Goal: Task Accomplishment & Management: Manage account settings

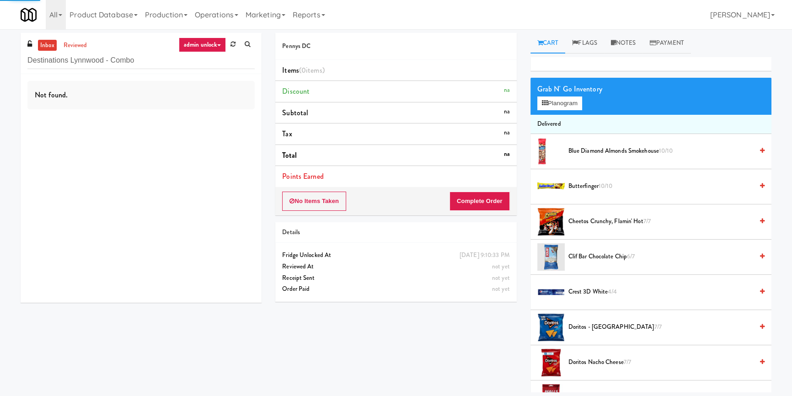
click at [220, 125] on div "Not found." at bounding box center [141, 188] width 241 height 229
click at [221, 120] on div "Not found." at bounding box center [141, 188] width 241 height 229
click at [218, 122] on div "Not found." at bounding box center [141, 188] width 241 height 229
drag, startPoint x: 169, startPoint y: 63, endPoint x: 86, endPoint y: 57, distance: 83.0
click at [86, 57] on input "Destinations Lynnwood - Combo" at bounding box center [140, 60] width 227 height 17
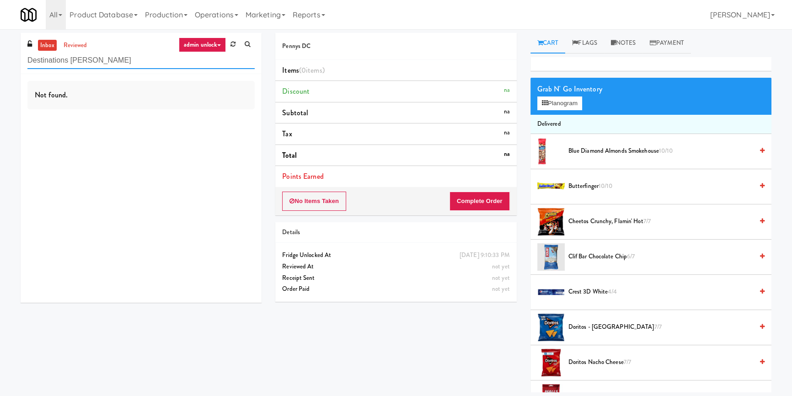
paste input "[PERSON_NAME] Metrocenter"
drag, startPoint x: 126, startPoint y: 60, endPoint x: 0, endPoint y: 59, distance: 125.7
click at [0, 59] on div "inbox reviewed admin unlock all unclear take inventory issue suspicious failed …" at bounding box center [396, 212] width 792 height 359
click at [168, 113] on div "Not found." at bounding box center [141, 188] width 241 height 229
drag, startPoint x: 120, startPoint y: 60, endPoint x: 65, endPoint y: 66, distance: 54.7
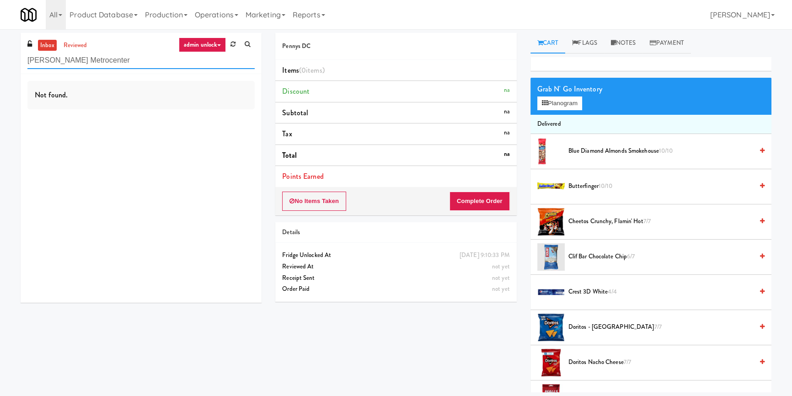
click at [64, 64] on input "[PERSON_NAME] Metrocenter" at bounding box center [140, 60] width 227 height 17
click at [215, 40] on link "admin unlock" at bounding box center [202, 44] width 47 height 15
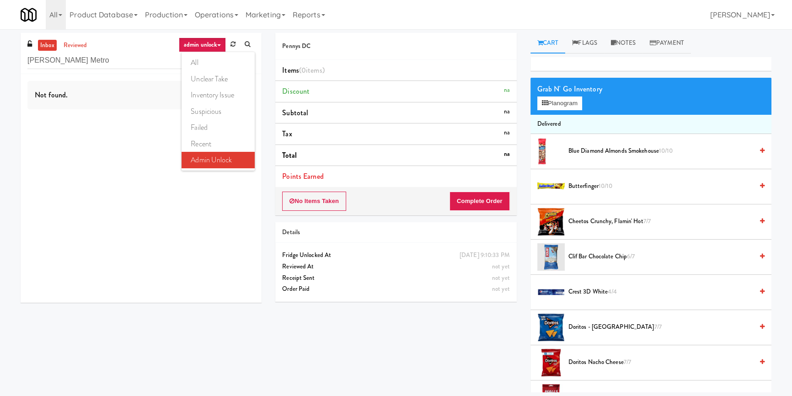
click at [196, 49] on link "admin unlock" at bounding box center [202, 44] width 47 height 15
click at [196, 48] on link "admin unlock" at bounding box center [202, 44] width 47 height 15
click at [202, 140] on link "recent" at bounding box center [218, 144] width 73 height 16
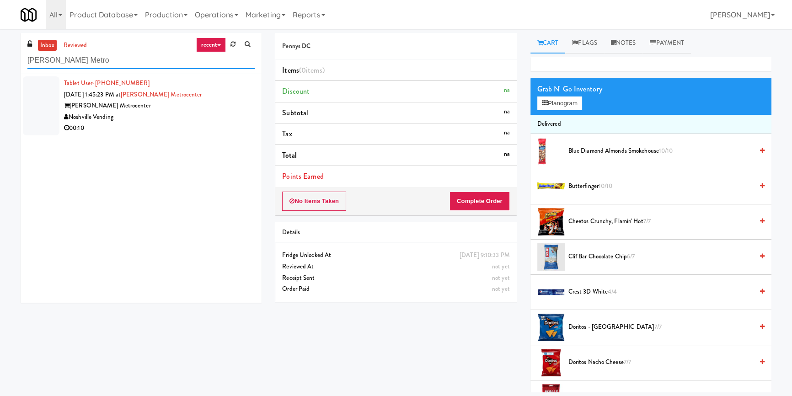
paste input "Destinations Lynnwood - Comb"
drag, startPoint x: 116, startPoint y: 52, endPoint x: 0, endPoint y: 53, distance: 116.1
click at [0, 53] on div "inbox reviewed recent all unclear take inventory issue suspicious failed recent…" at bounding box center [396, 212] width 792 height 359
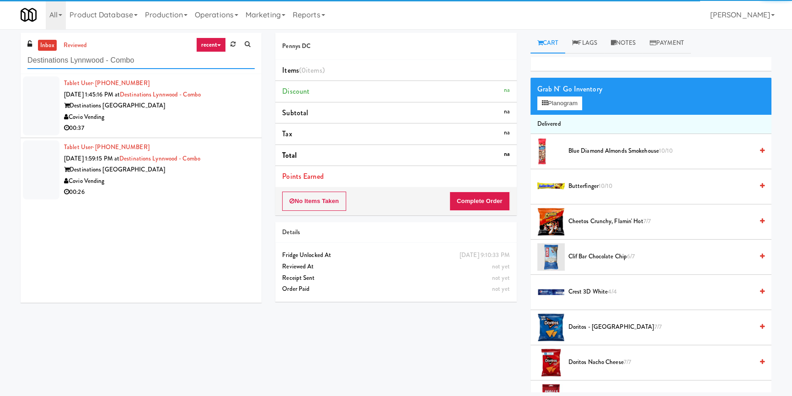
type input "Destinations Lynnwood - Combo"
click at [222, 120] on div "Covio Vending" at bounding box center [159, 117] width 191 height 11
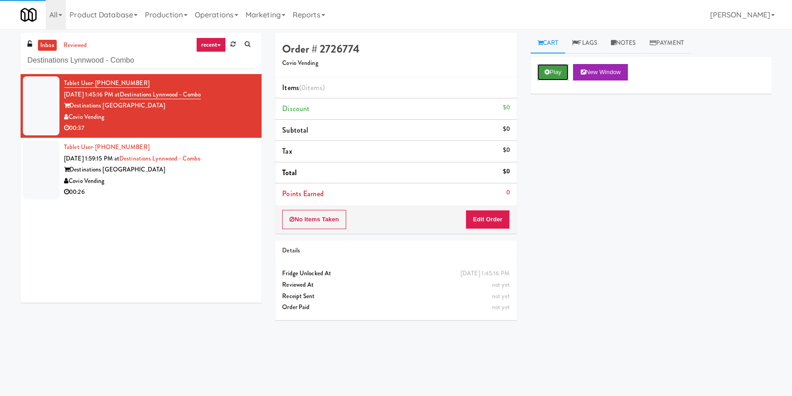
click at [566, 77] on button "Play" at bounding box center [553, 72] width 32 height 16
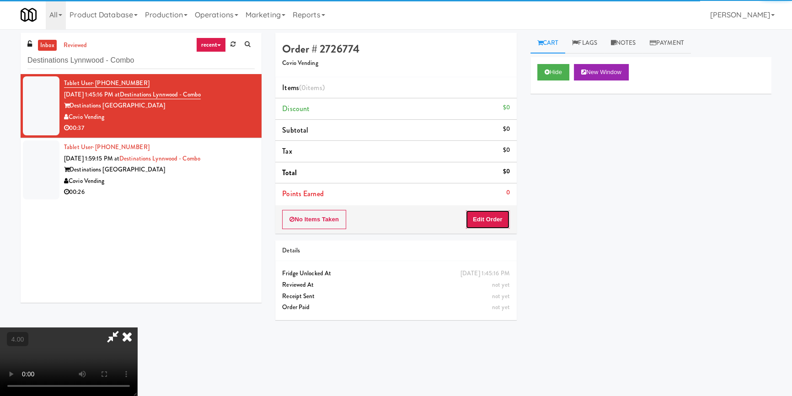
click at [495, 210] on button "Edit Order" at bounding box center [487, 219] width 44 height 19
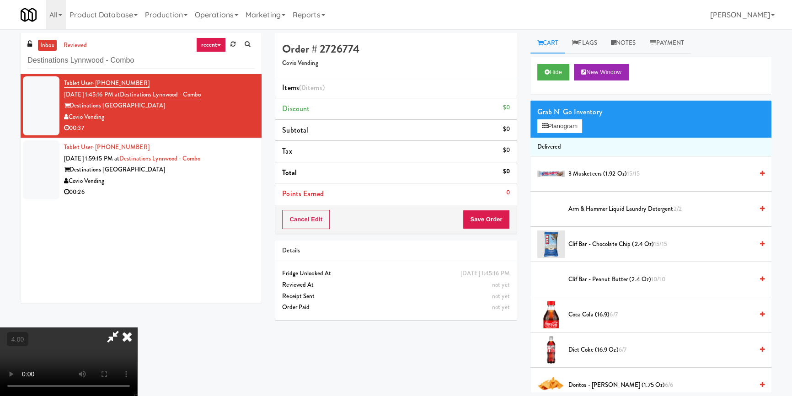
click at [5, 327] on video at bounding box center [68, 361] width 137 height 69
click at [137, 327] on video at bounding box center [68, 361] width 137 height 69
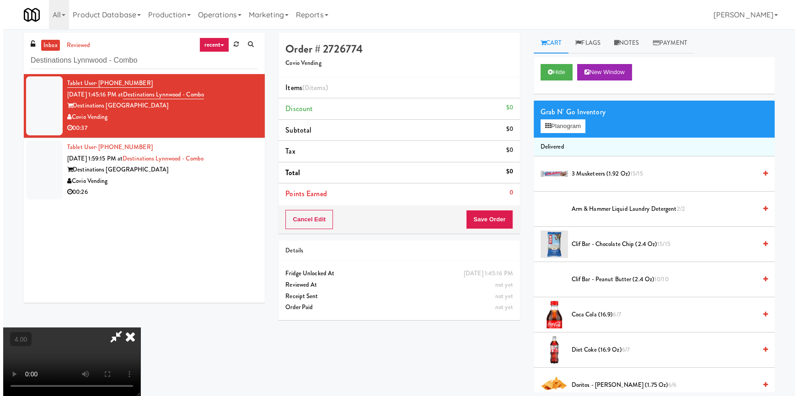
scroll to position [19, 0]
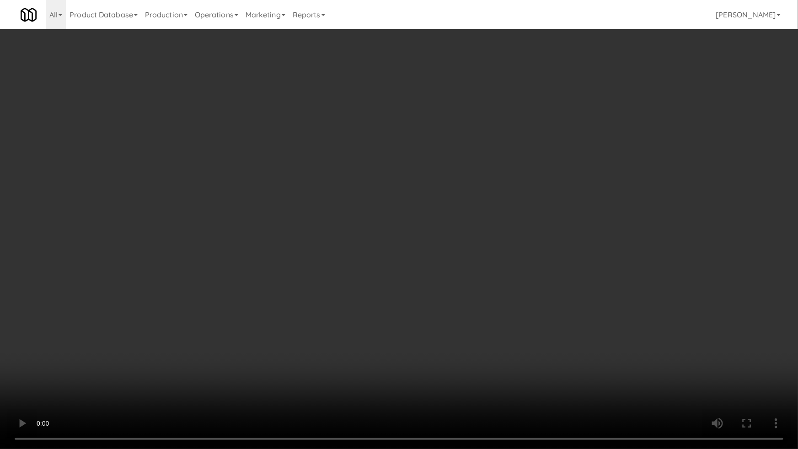
click at [260, 319] on video at bounding box center [399, 224] width 798 height 449
click at [278, 303] on video at bounding box center [399, 224] width 798 height 449
click at [424, 241] on video at bounding box center [399, 224] width 798 height 449
drag, startPoint x: 424, startPoint y: 241, endPoint x: 449, endPoint y: 185, distance: 60.8
click at [425, 241] on video at bounding box center [399, 224] width 798 height 449
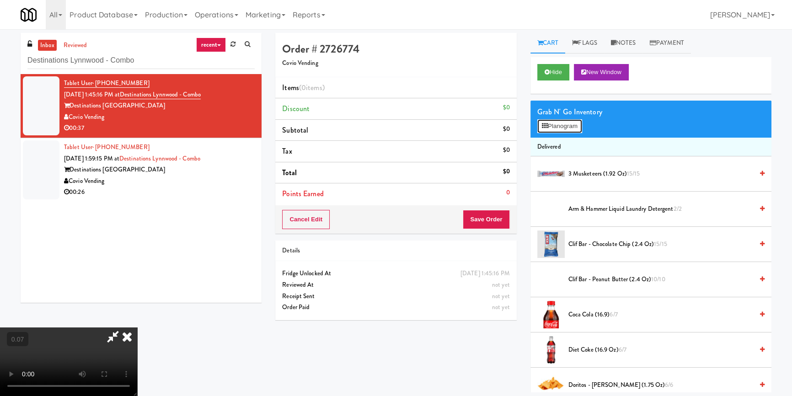
click at [563, 119] on button "Planogram" at bounding box center [559, 126] width 45 height 14
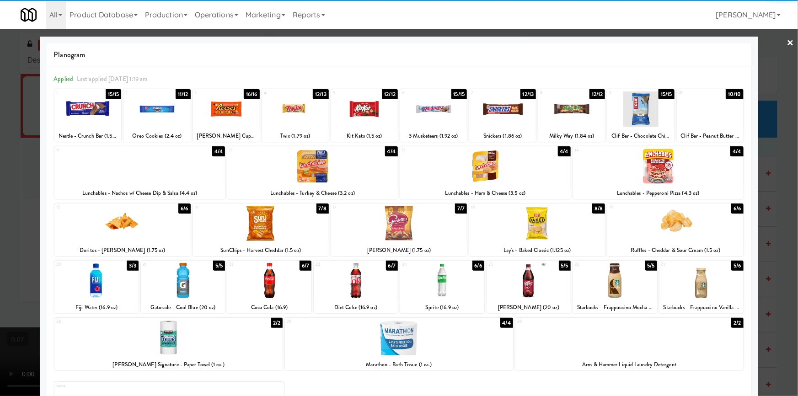
click at [302, 115] on div at bounding box center [295, 108] width 67 height 35
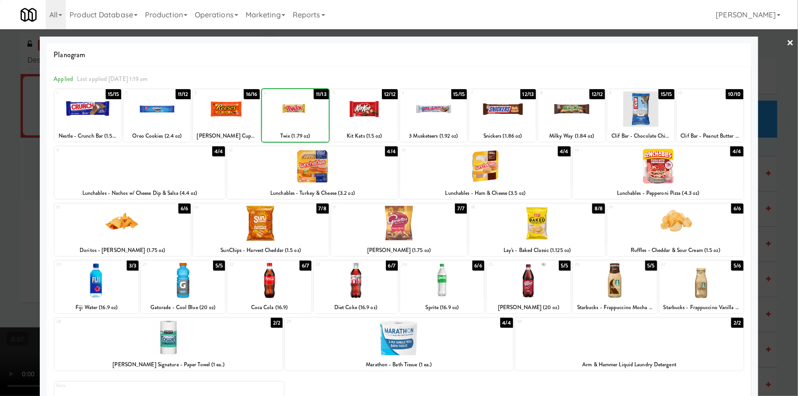
click at [302, 115] on div at bounding box center [295, 108] width 67 height 35
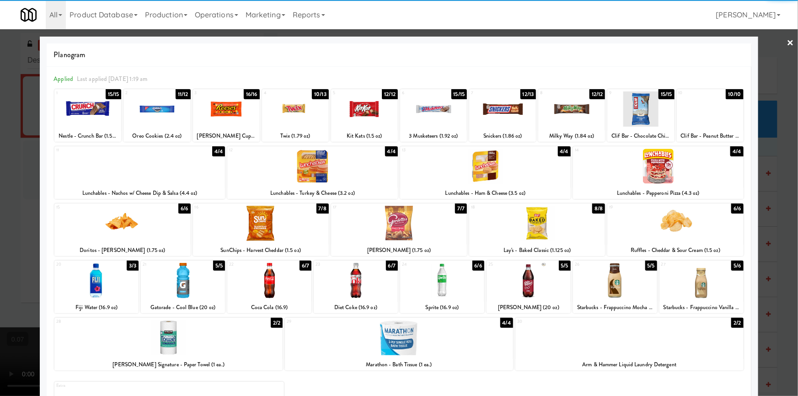
click at [511, 105] on div at bounding box center [502, 108] width 67 height 35
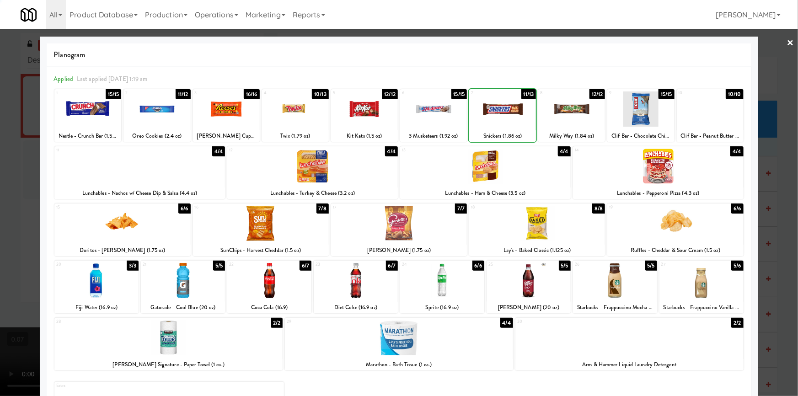
click at [517, 158] on div at bounding box center [485, 166] width 171 height 35
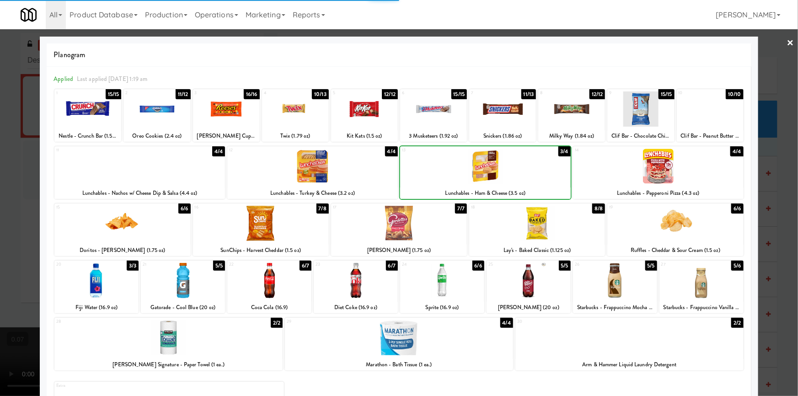
click at [0, 159] on div at bounding box center [399, 198] width 798 height 396
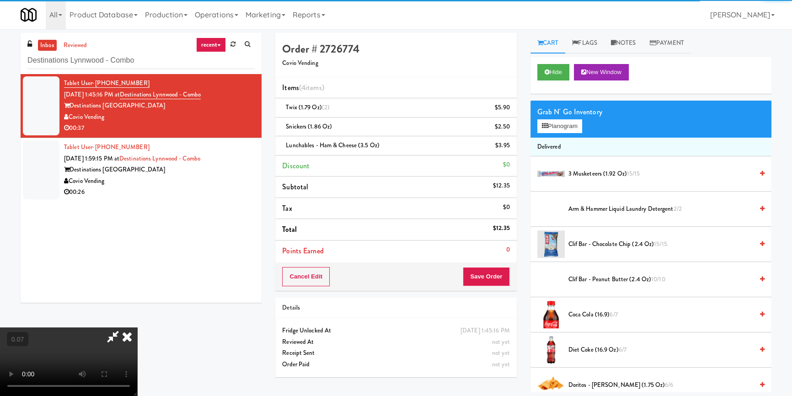
drag, startPoint x: 133, startPoint y: 221, endPoint x: 138, endPoint y: 219, distance: 5.8
click at [137, 327] on video at bounding box center [68, 361] width 137 height 69
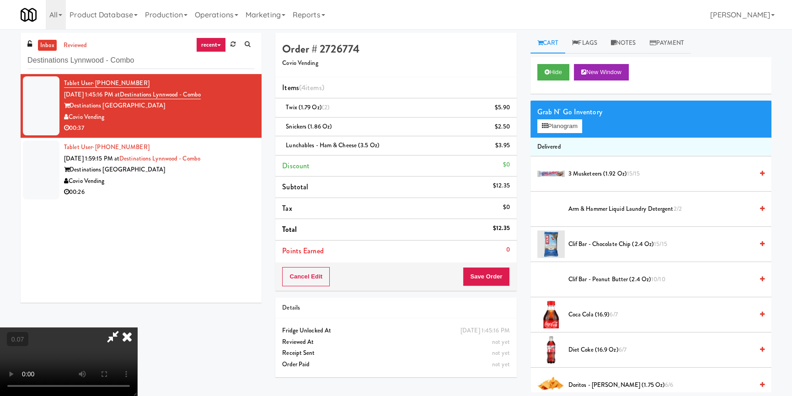
click at [137, 327] on video at bounding box center [68, 361] width 137 height 69
click at [551, 125] on button "Planogram" at bounding box center [559, 126] width 45 height 14
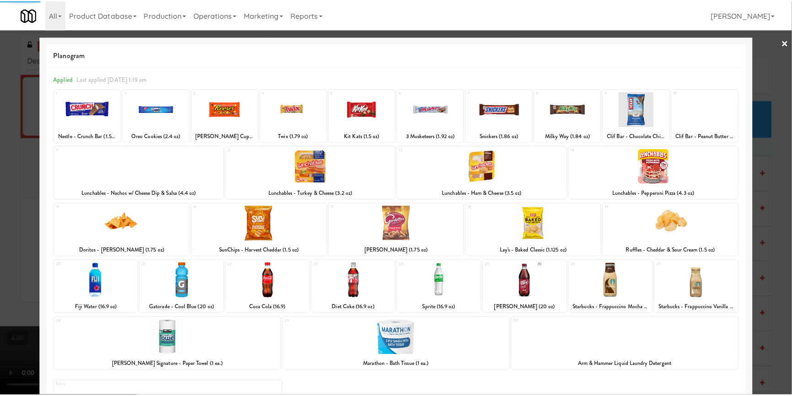
scroll to position [41, 0]
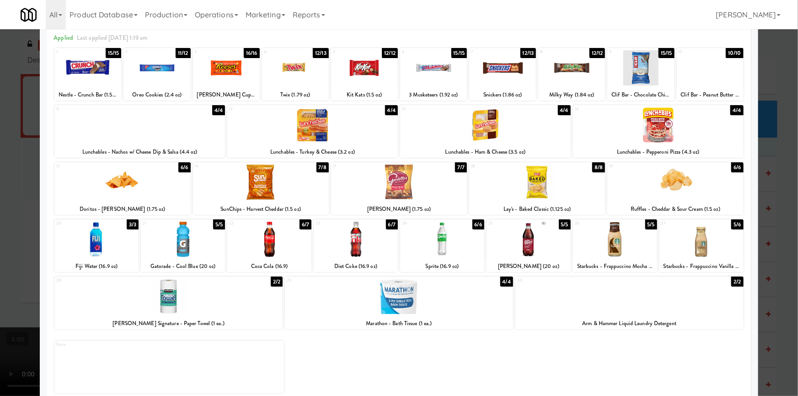
click at [690, 195] on div at bounding box center [675, 182] width 136 height 35
click at [768, 178] on div at bounding box center [399, 198] width 798 height 396
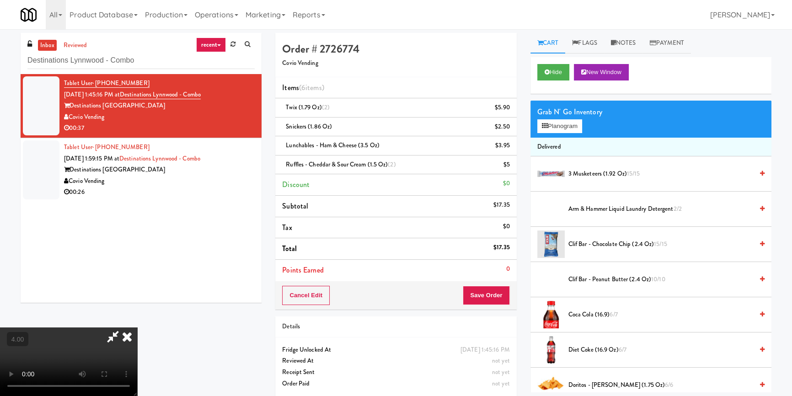
click at [137, 327] on icon at bounding box center [127, 336] width 20 height 18
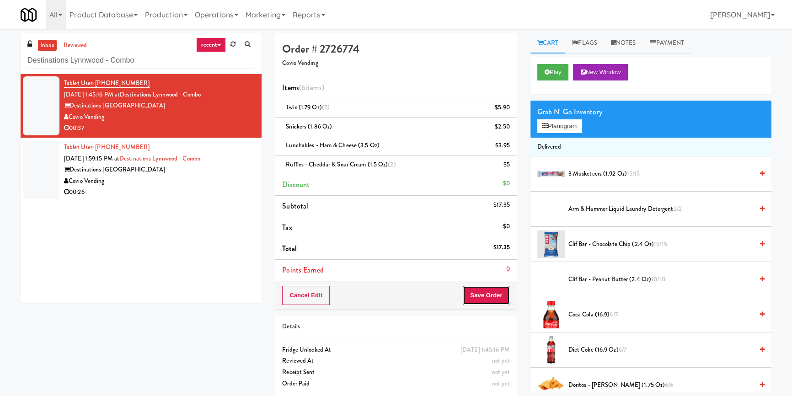
click at [497, 296] on button "Save Order" at bounding box center [486, 295] width 47 height 19
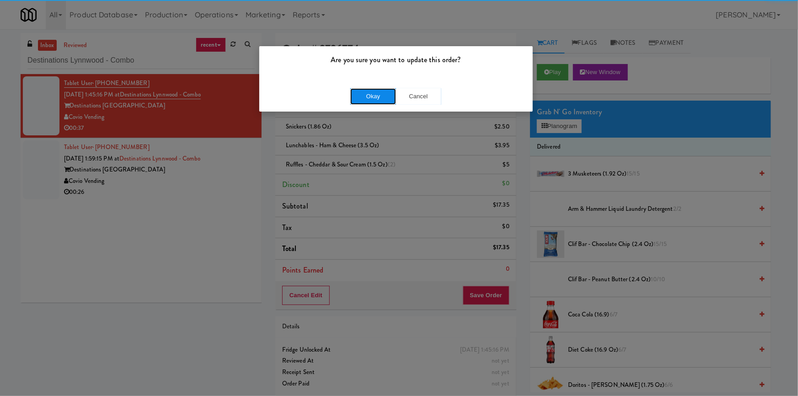
click at [361, 89] on button "Okay" at bounding box center [373, 96] width 46 height 16
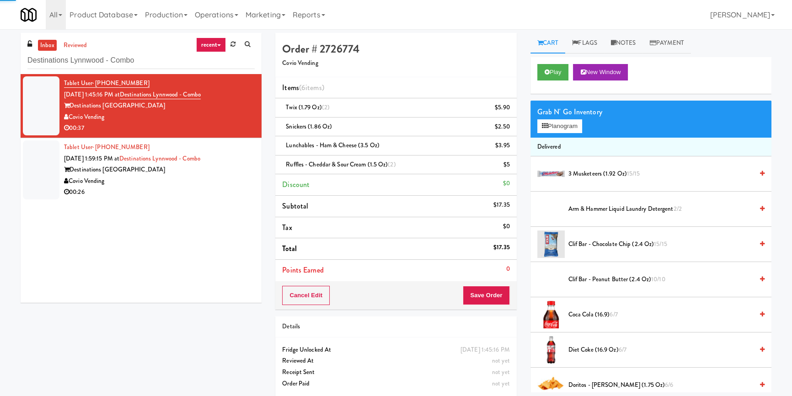
click at [231, 206] on div "Tablet User · (425) 418-9012 [DATE] 1:45:16 PM at Destinations [GEOGRAPHIC_DATA…" at bounding box center [141, 188] width 241 height 229
click at [226, 190] on div "00:26" at bounding box center [159, 192] width 191 height 11
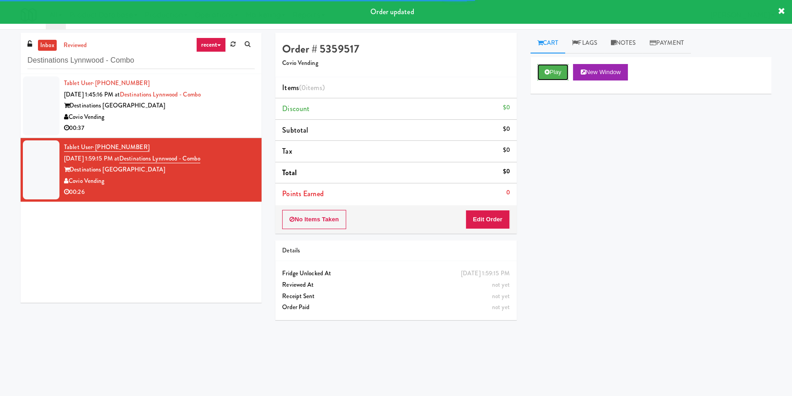
drag, startPoint x: 550, startPoint y: 72, endPoint x: 521, endPoint y: 123, distance: 58.4
click at [550, 72] on button "Play" at bounding box center [553, 72] width 32 height 16
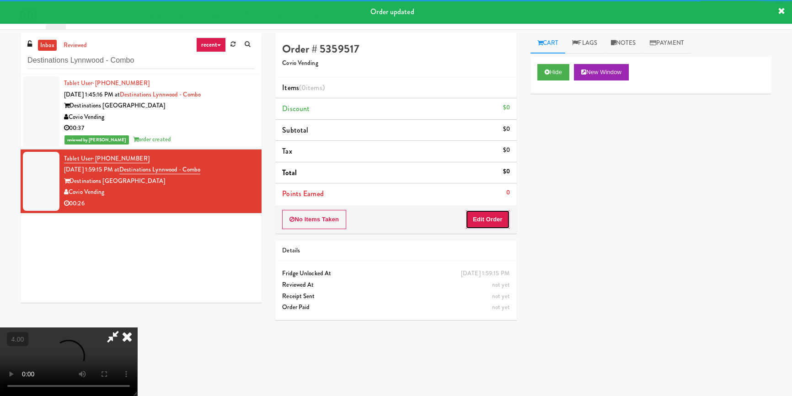
click at [497, 224] on button "Edit Order" at bounding box center [487, 219] width 44 height 19
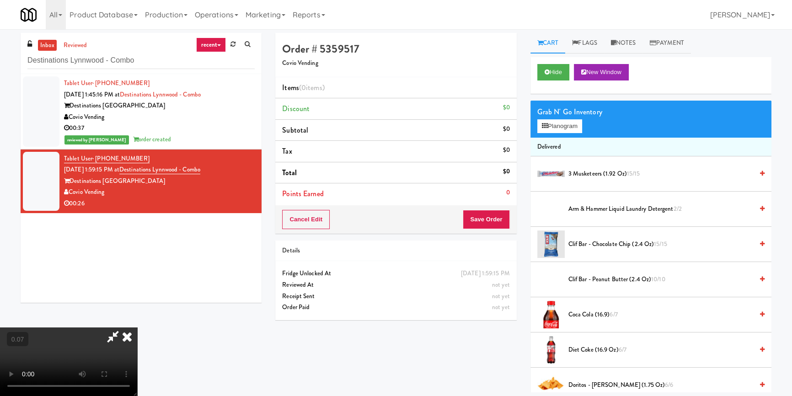
scroll to position [128, 0]
click at [111, 327] on video at bounding box center [68, 361] width 137 height 69
click at [77, 327] on video at bounding box center [68, 361] width 137 height 69
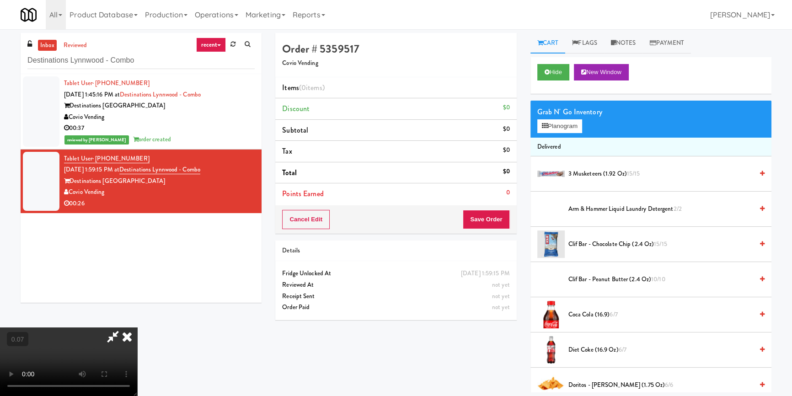
scroll to position [45, 0]
click at [137, 327] on video at bounding box center [68, 361] width 137 height 69
click at [568, 122] on button "Planogram" at bounding box center [559, 126] width 45 height 14
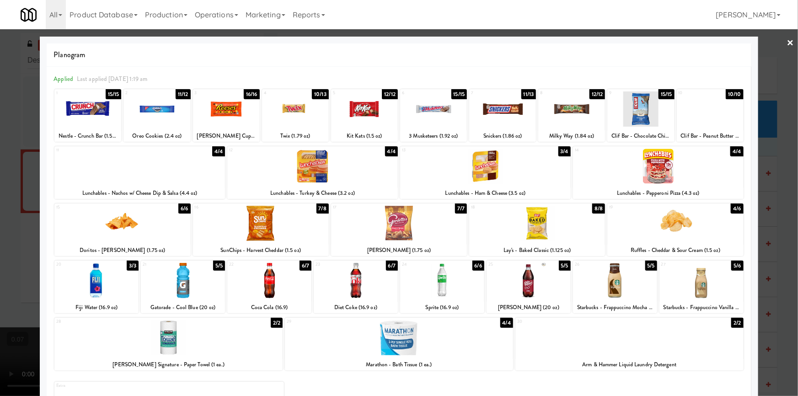
click at [352, 287] on div at bounding box center [356, 280] width 84 height 35
click at [350, 284] on div at bounding box center [356, 280] width 84 height 35
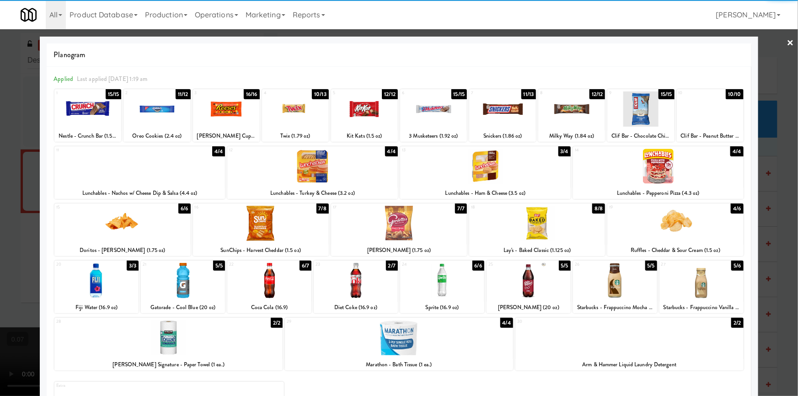
click at [511, 114] on div at bounding box center [502, 108] width 67 height 35
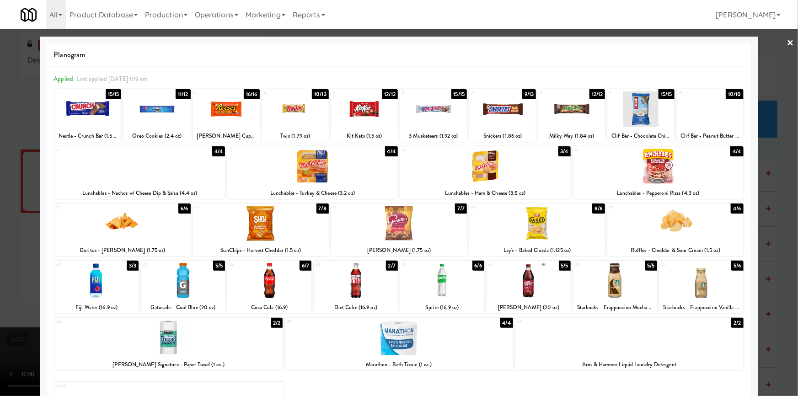
drag, startPoint x: 0, startPoint y: 126, endPoint x: 42, endPoint y: 146, distance: 46.8
click at [12, 131] on div at bounding box center [399, 198] width 798 height 396
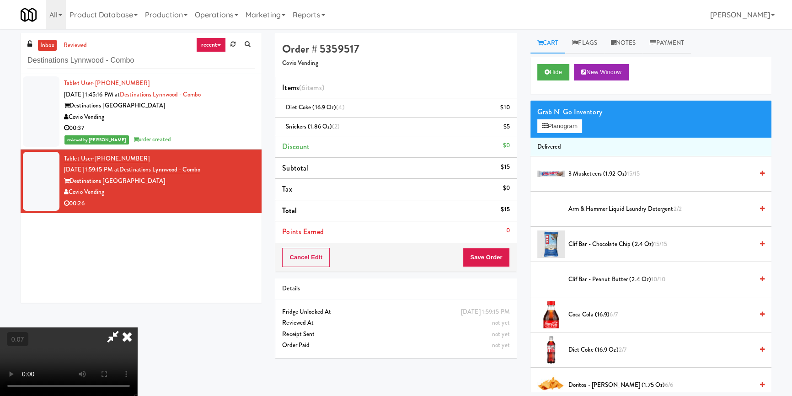
click at [137, 327] on video at bounding box center [68, 361] width 137 height 69
drag, startPoint x: 572, startPoint y: 134, endPoint x: 559, endPoint y: 133, distance: 12.4
click at [574, 135] on div "Grab N' Go Inventory Planogram" at bounding box center [650, 119] width 241 height 37
click at [556, 130] on button "Planogram" at bounding box center [559, 126] width 45 height 14
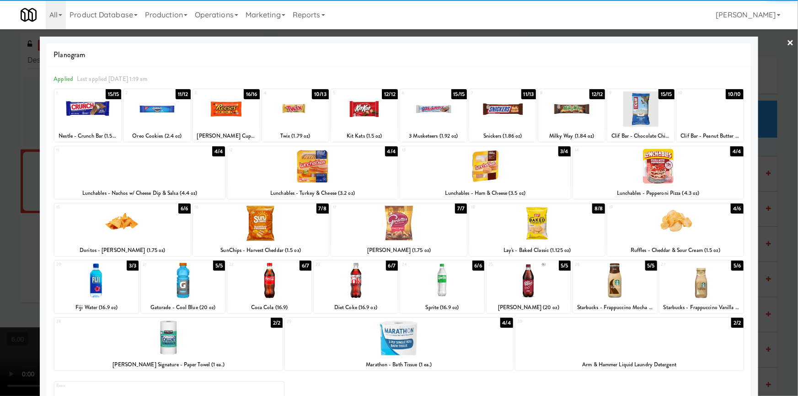
click at [649, 118] on div at bounding box center [640, 108] width 67 height 35
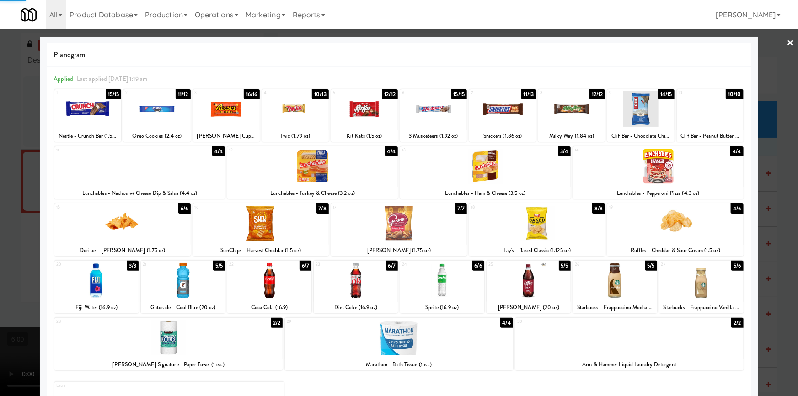
click at [0, 119] on div at bounding box center [399, 198] width 798 height 396
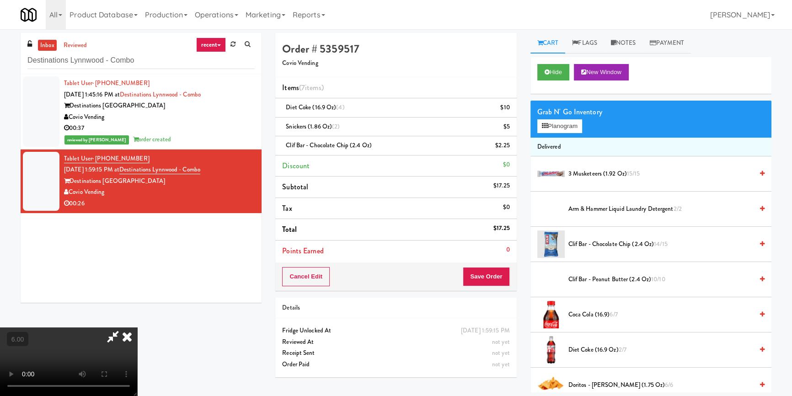
click at [137, 327] on icon at bounding box center [127, 336] width 20 height 18
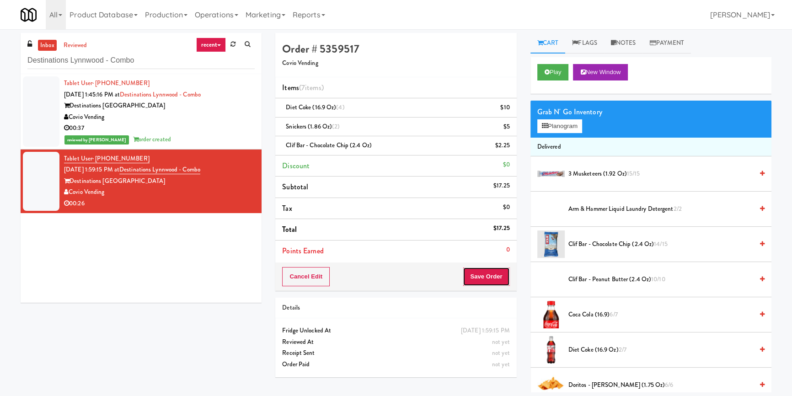
click at [484, 276] on button "Save Order" at bounding box center [486, 276] width 47 height 19
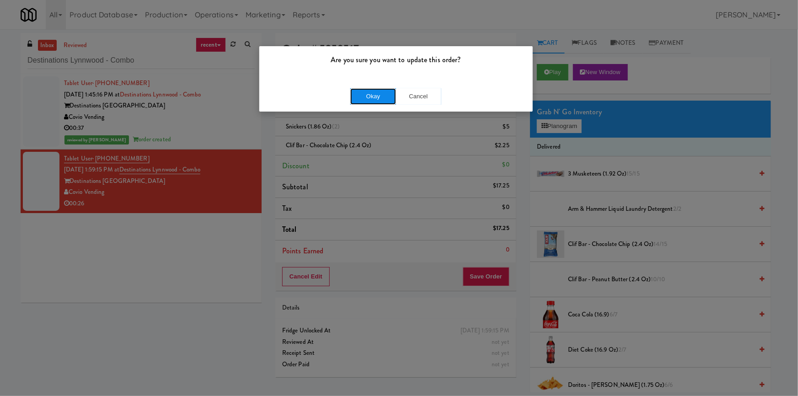
click at [371, 96] on button "Okay" at bounding box center [373, 96] width 46 height 16
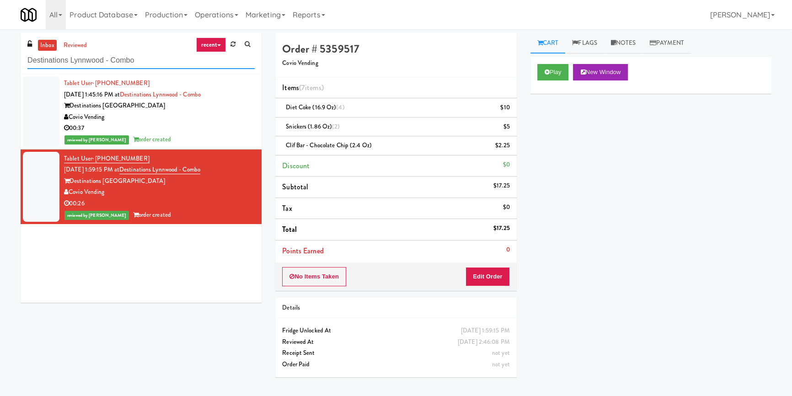
paste input "[PERSON_NAME] Metrocenter"
drag, startPoint x: 160, startPoint y: 58, endPoint x: 0, endPoint y: 64, distance: 159.7
click at [0, 64] on div "inbox reviewed recent all unclear take inventory issue suspicious failed recent…" at bounding box center [396, 212] width 792 height 359
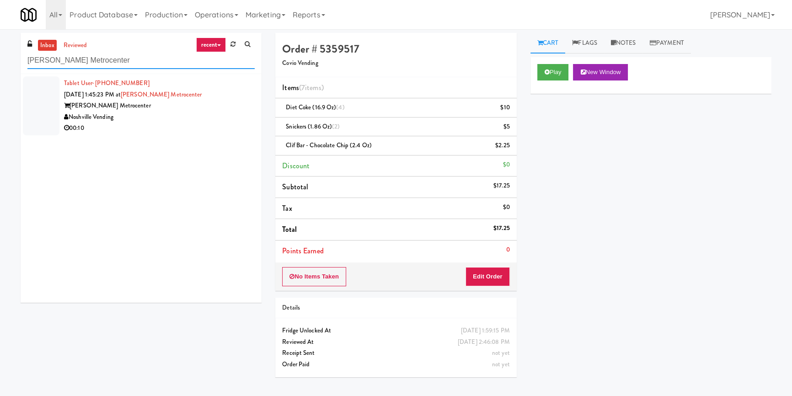
type input "[PERSON_NAME] Metrocenter"
drag, startPoint x: 201, startPoint y: 124, endPoint x: 207, endPoint y: 110, distance: 15.6
click at [201, 123] on div "00:10" at bounding box center [159, 128] width 191 height 11
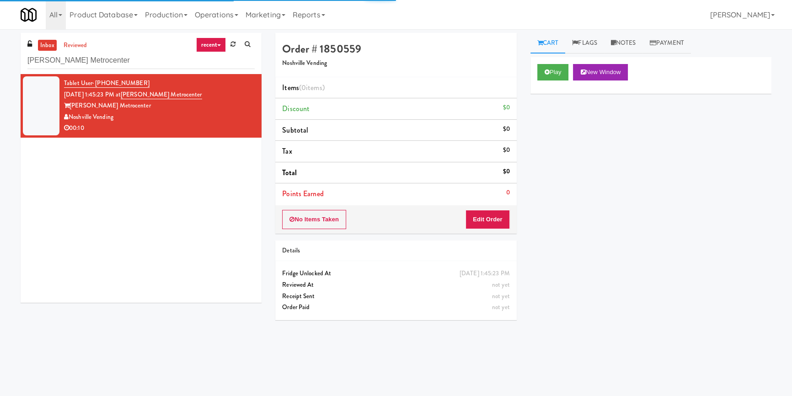
click at [567, 62] on div "Play New Window" at bounding box center [650, 75] width 241 height 37
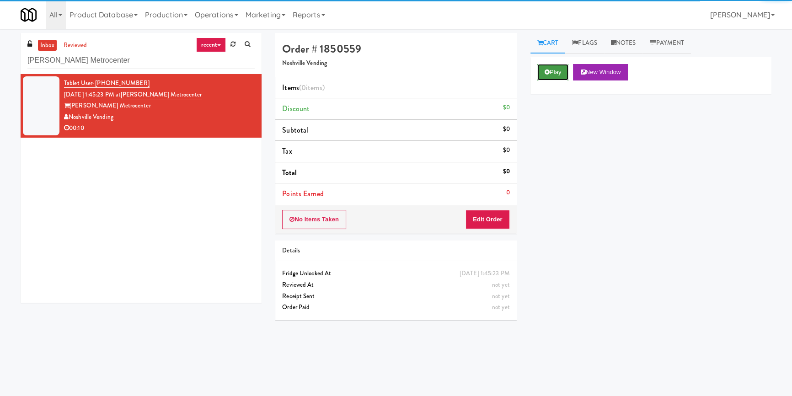
click at [553, 72] on button "Play" at bounding box center [553, 72] width 32 height 16
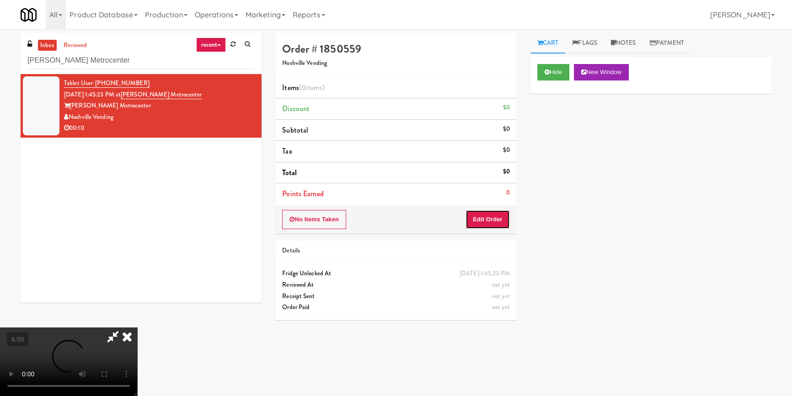
click at [498, 224] on button "Edit Order" at bounding box center [487, 219] width 44 height 19
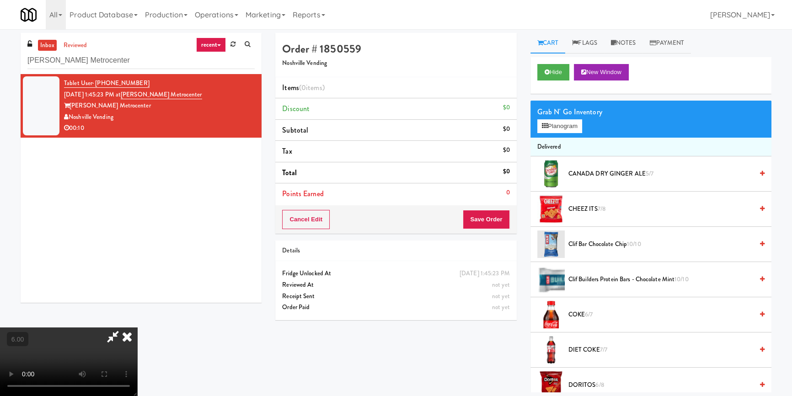
click at [137, 327] on video at bounding box center [68, 361] width 137 height 69
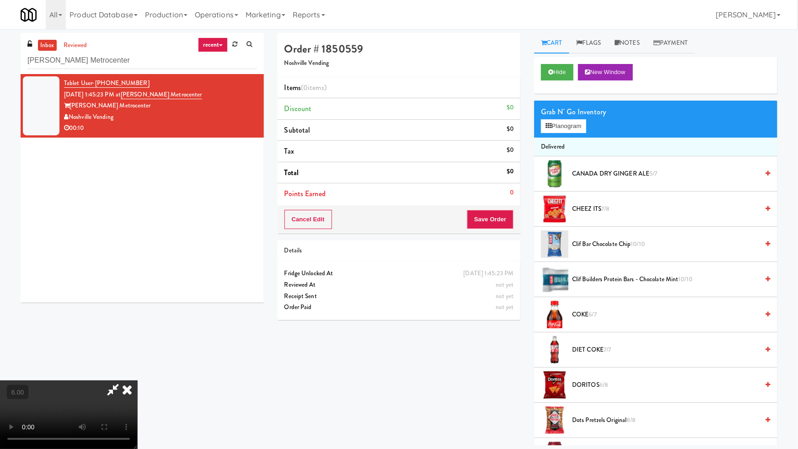
click at [137, 380] on video at bounding box center [68, 414] width 137 height 69
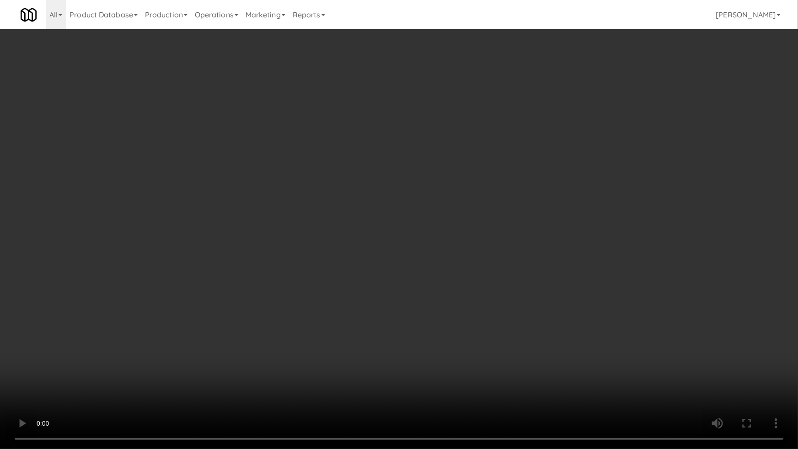
click at [216, 381] on video at bounding box center [399, 224] width 798 height 449
click at [237, 375] on video at bounding box center [399, 224] width 798 height 449
click at [246, 371] on video at bounding box center [399, 224] width 798 height 449
click at [249, 360] on video at bounding box center [399, 224] width 798 height 449
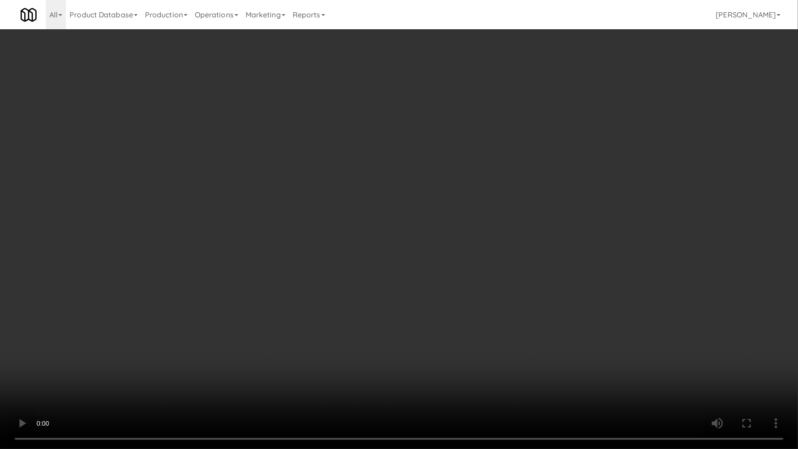
click at [251, 358] on video at bounding box center [399, 224] width 798 height 449
click at [251, 357] on video at bounding box center [399, 224] width 798 height 449
click at [257, 352] on video at bounding box center [399, 224] width 798 height 449
click at [258, 351] on video at bounding box center [399, 224] width 798 height 449
click at [258, 347] on video at bounding box center [399, 224] width 798 height 449
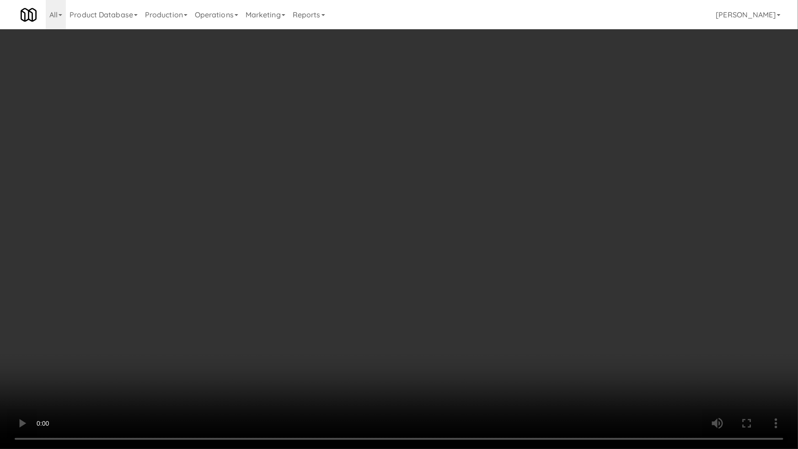
click at [258, 347] on video at bounding box center [399, 224] width 798 height 449
click at [358, 340] on video at bounding box center [399, 224] width 798 height 449
click at [491, 395] on video at bounding box center [399, 224] width 798 height 449
click at [484, 375] on video at bounding box center [399, 224] width 798 height 449
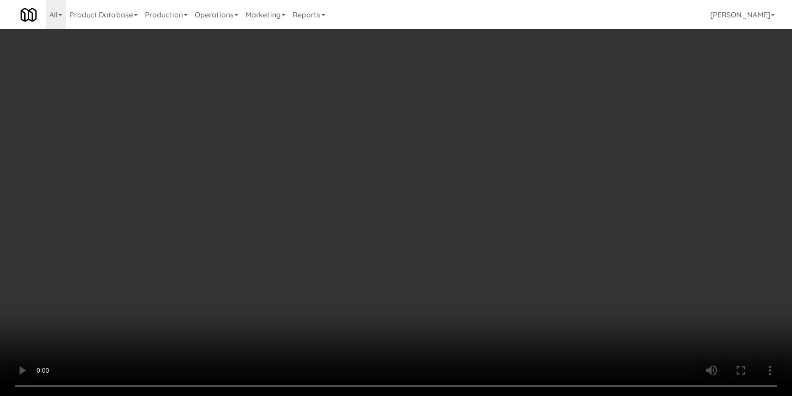
click at [369, 300] on video at bounding box center [396, 198] width 792 height 396
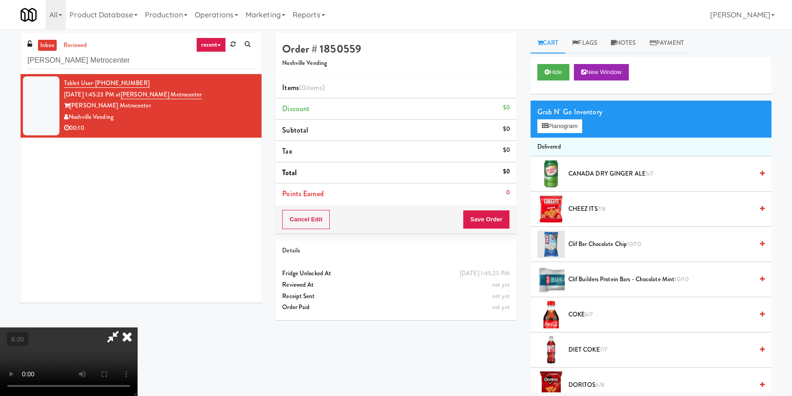
click at [137, 327] on video at bounding box center [68, 361] width 137 height 69
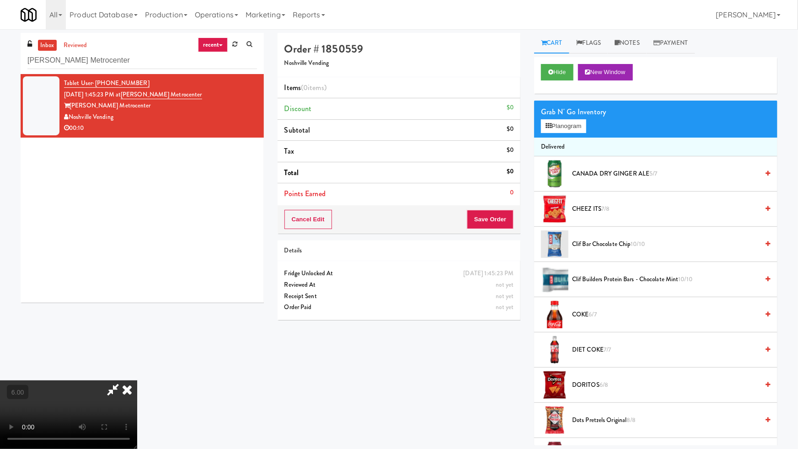
click at [137, 380] on video at bounding box center [68, 414] width 137 height 69
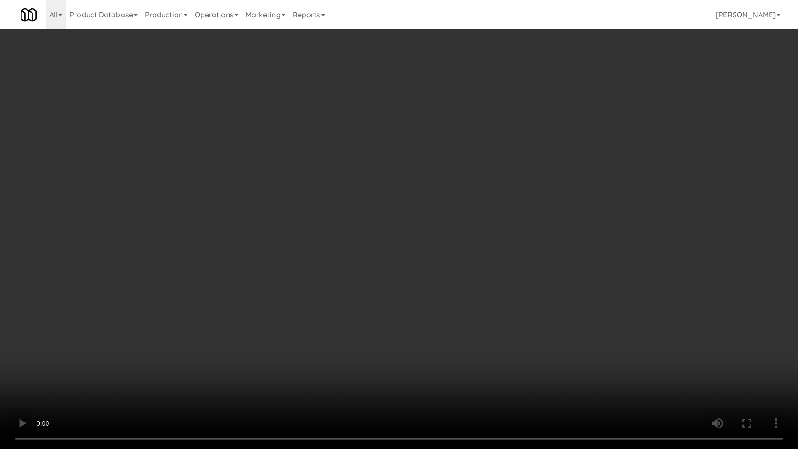
click at [472, 395] on video at bounding box center [399, 224] width 798 height 449
click at [476, 376] on video at bounding box center [399, 224] width 798 height 449
click at [389, 395] on video at bounding box center [399, 224] width 798 height 449
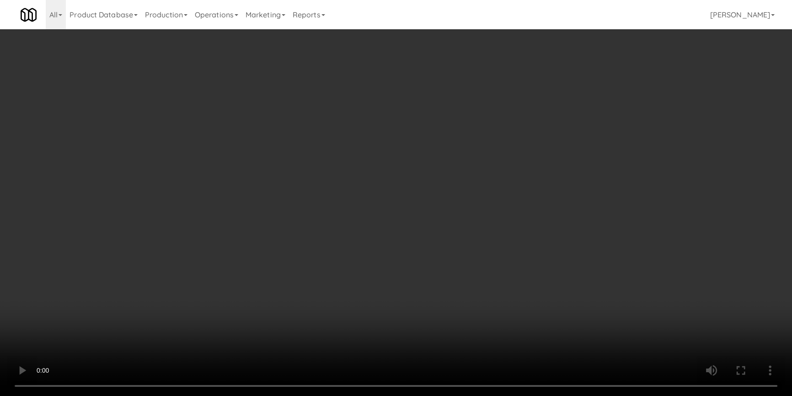
click at [362, 248] on video at bounding box center [396, 198] width 792 height 396
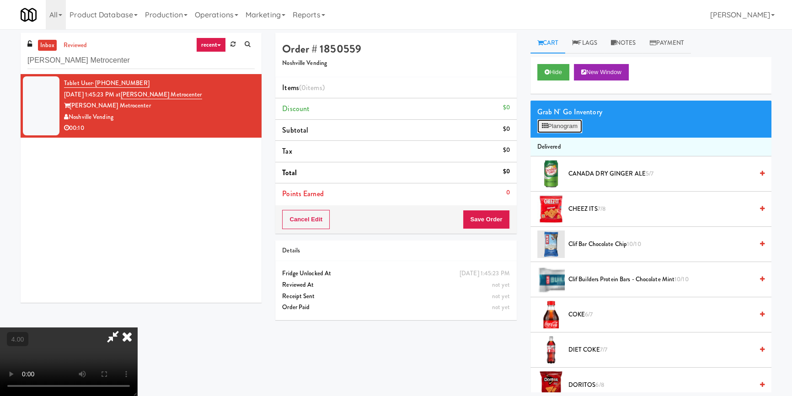
click at [581, 124] on button "Planogram" at bounding box center [559, 126] width 45 height 14
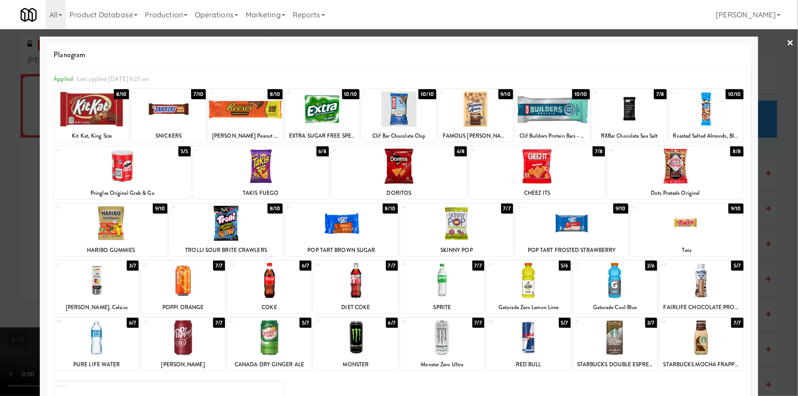
click at [543, 229] on div at bounding box center [571, 223] width 113 height 35
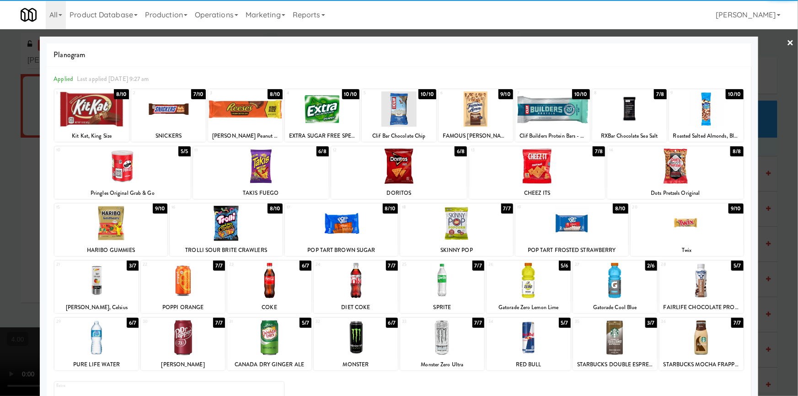
click at [518, 281] on div at bounding box center [528, 280] width 84 height 35
click at [0, 236] on div at bounding box center [399, 198] width 798 height 396
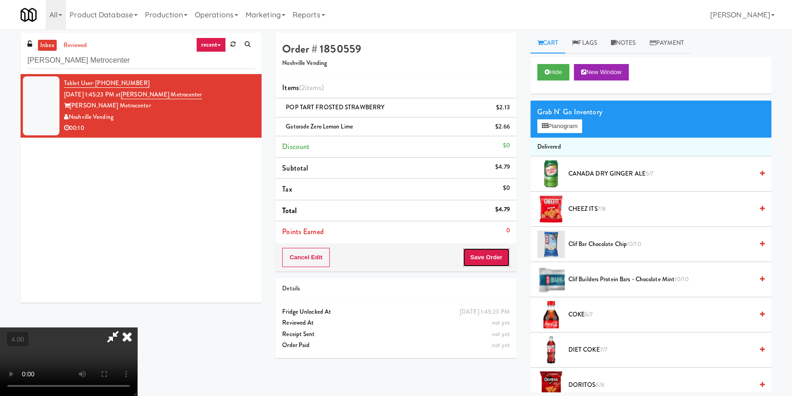
click at [501, 254] on button "Save Order" at bounding box center [486, 257] width 47 height 19
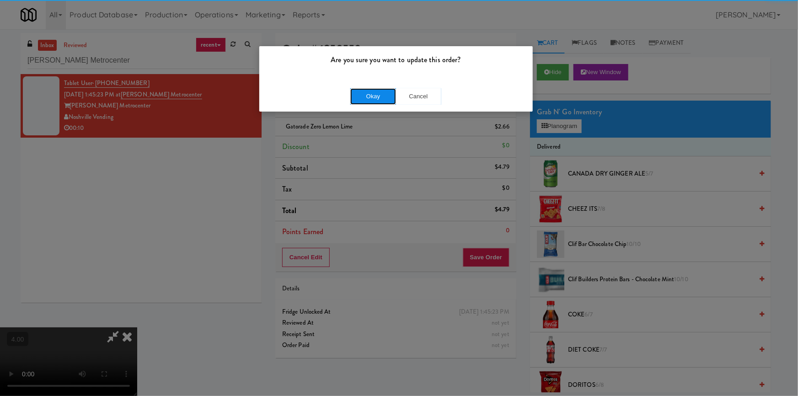
click at [377, 96] on button "Okay" at bounding box center [373, 96] width 46 height 16
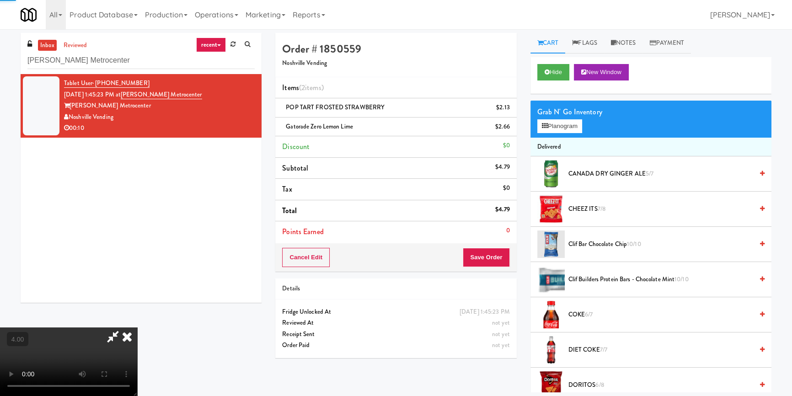
click at [137, 327] on icon at bounding box center [127, 336] width 20 height 18
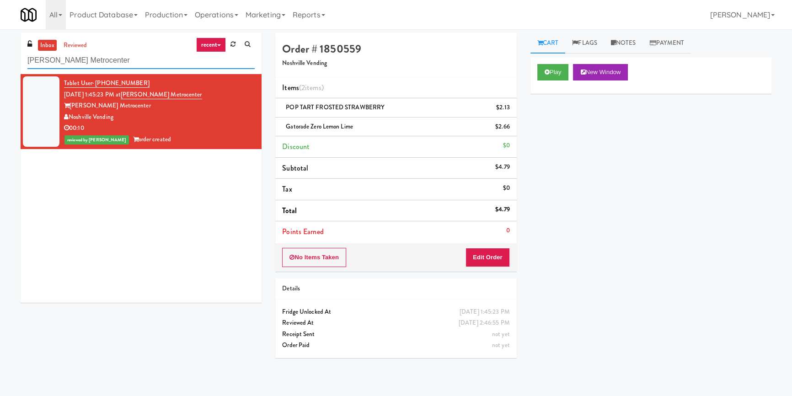
drag, startPoint x: 112, startPoint y: 62, endPoint x: 194, endPoint y: 32, distance: 87.9
click at [194, 40] on div "inbox reviewed recent all unclear take inventory issue suspicious failed recent…" at bounding box center [141, 53] width 241 height 41
paste input "Aperture UCF - Cooler - Left"
drag, startPoint x: 150, startPoint y: 63, endPoint x: 0, endPoint y: 51, distance: 150.0
click at [0, 51] on div "inbox reviewed recent all unclear take inventory issue suspicious failed recent…" at bounding box center [396, 212] width 792 height 359
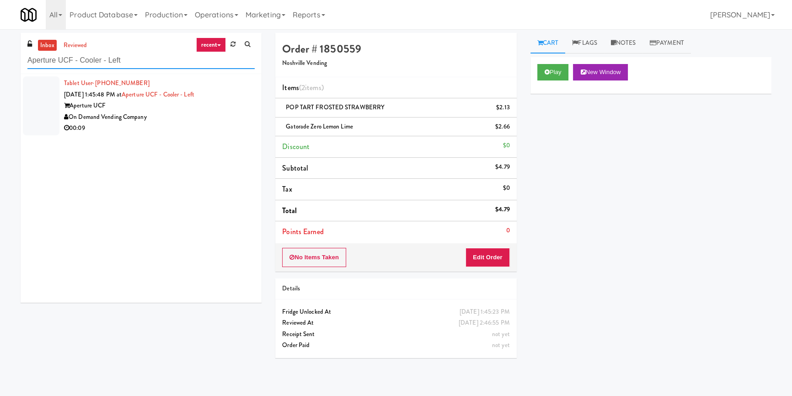
type input "Aperture UCF - Cooler - Left"
click at [223, 109] on div "Aperture UCF" at bounding box center [159, 105] width 191 height 11
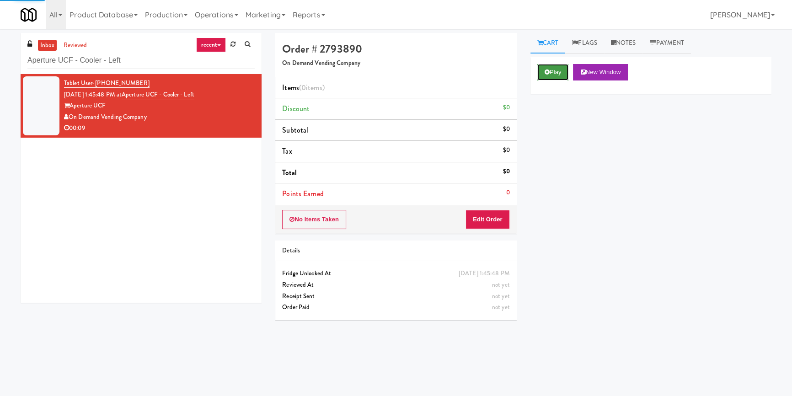
click at [544, 74] on button "Play" at bounding box center [553, 72] width 32 height 16
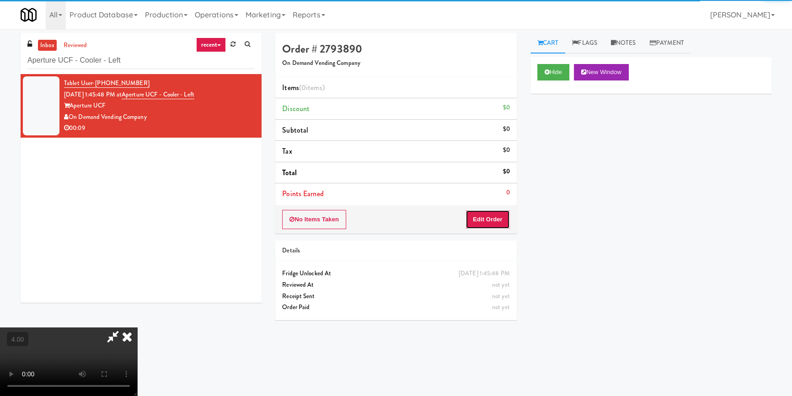
click at [497, 224] on button "Edit Order" at bounding box center [487, 219] width 44 height 19
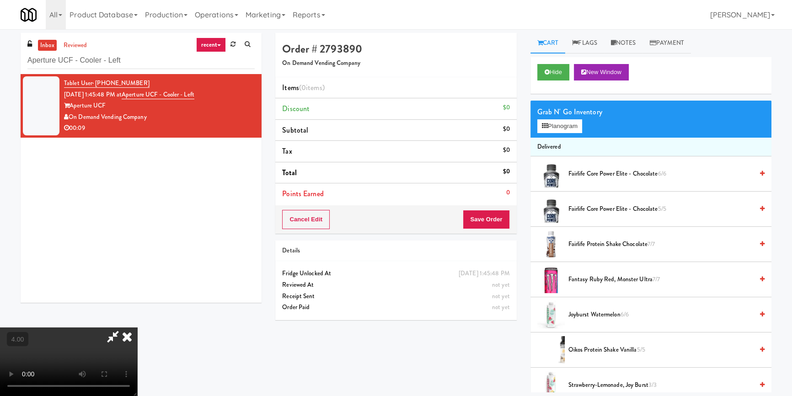
click at [137, 327] on video at bounding box center [68, 361] width 137 height 69
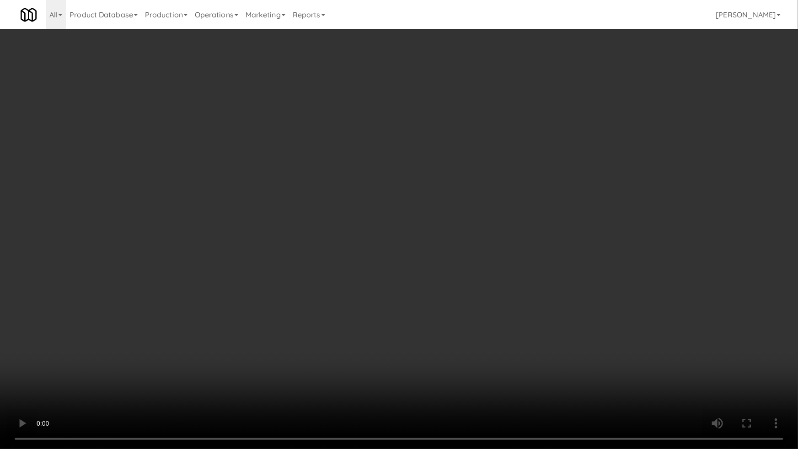
click at [430, 305] on video at bounding box center [399, 224] width 798 height 449
drag, startPoint x: 430, startPoint y: 303, endPoint x: 451, endPoint y: 248, distance: 58.6
click at [432, 298] on video at bounding box center [399, 224] width 798 height 449
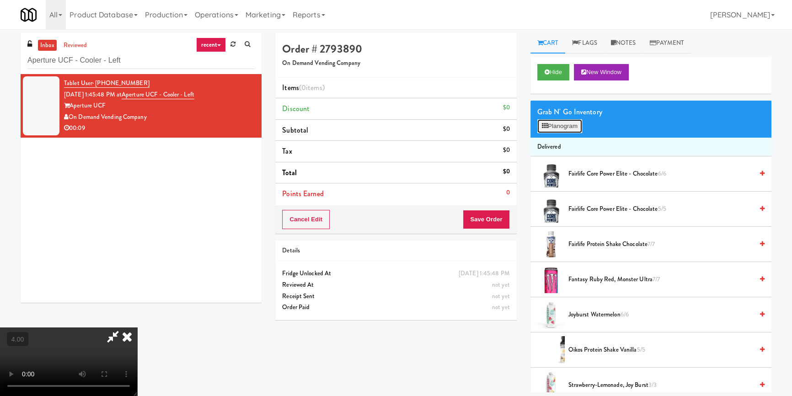
click at [580, 129] on button "Planogram" at bounding box center [559, 126] width 45 height 14
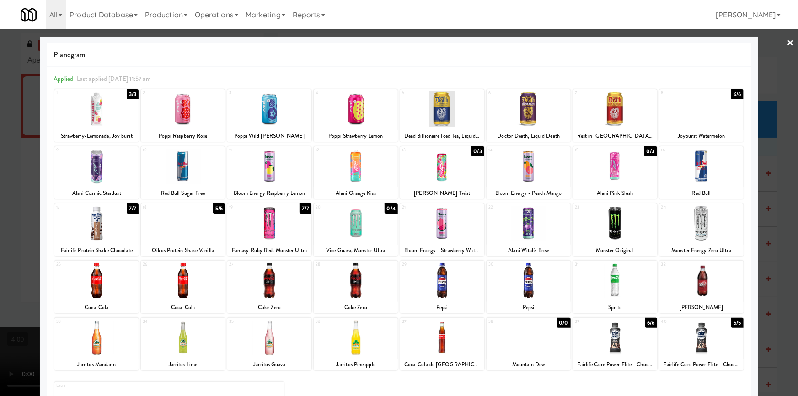
click at [762, 210] on div at bounding box center [399, 198] width 798 height 396
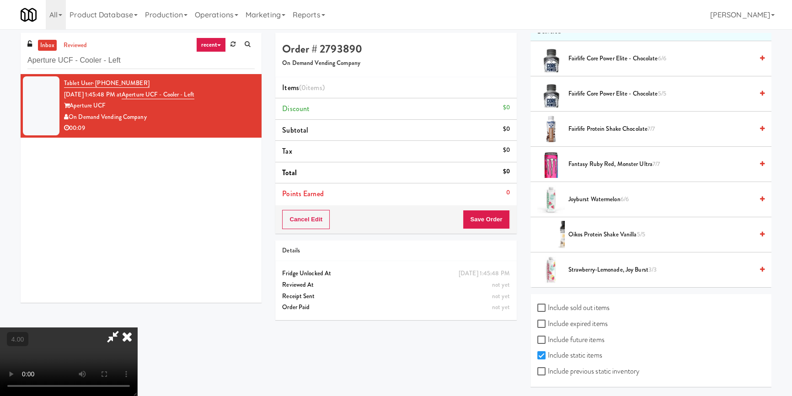
scroll to position [29, 0]
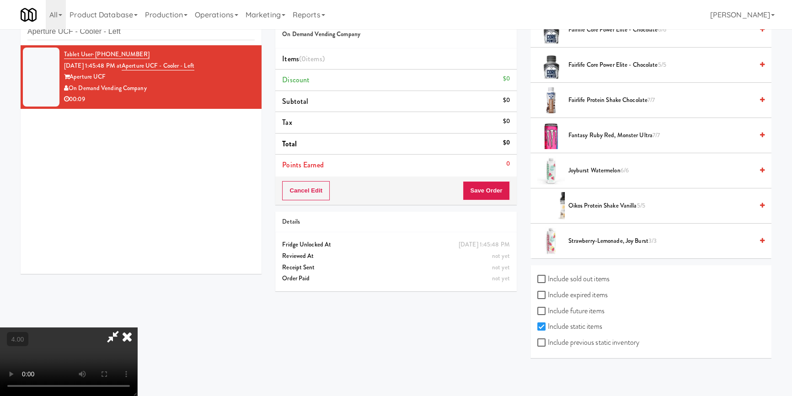
click at [540, 282] on label "Include sold out items" at bounding box center [573, 279] width 72 height 14
click at [540, 282] on input "Include sold out items" at bounding box center [542, 279] width 11 height 7
checkbox input "true"
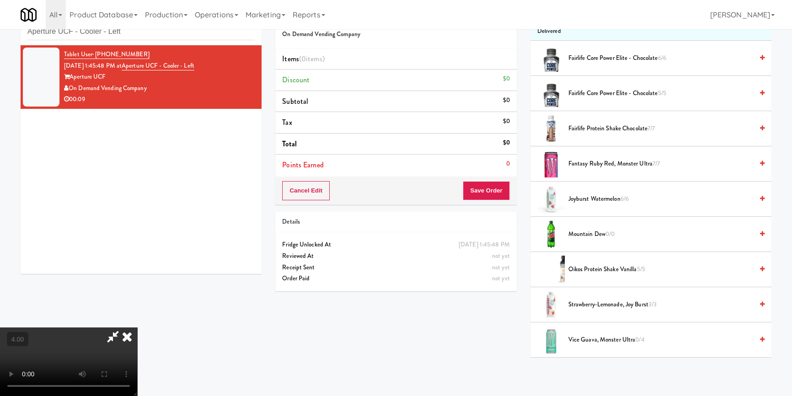
scroll to position [186, 0]
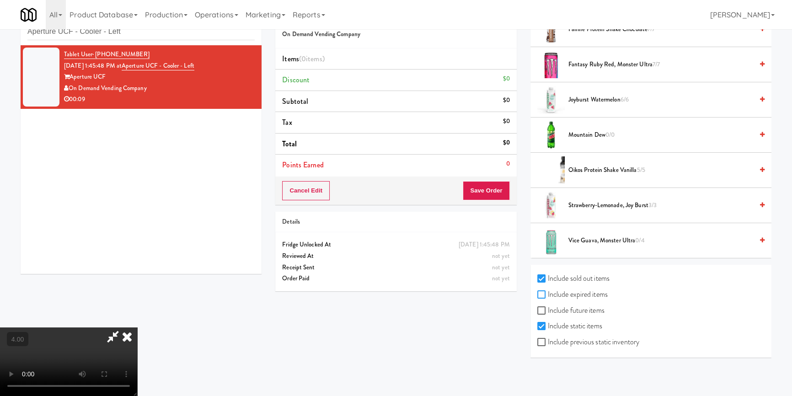
click at [540, 296] on input "Include expired items" at bounding box center [542, 294] width 11 height 7
checkbox input "true"
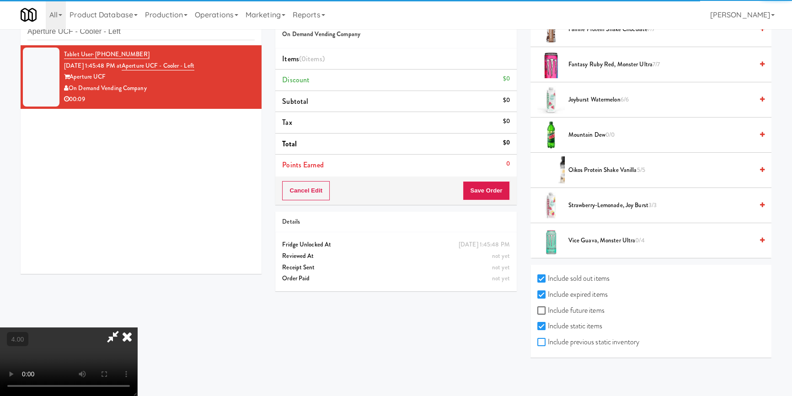
click at [539, 343] on input "Include previous static inventory" at bounding box center [542, 342] width 11 height 7
checkbox input "true"
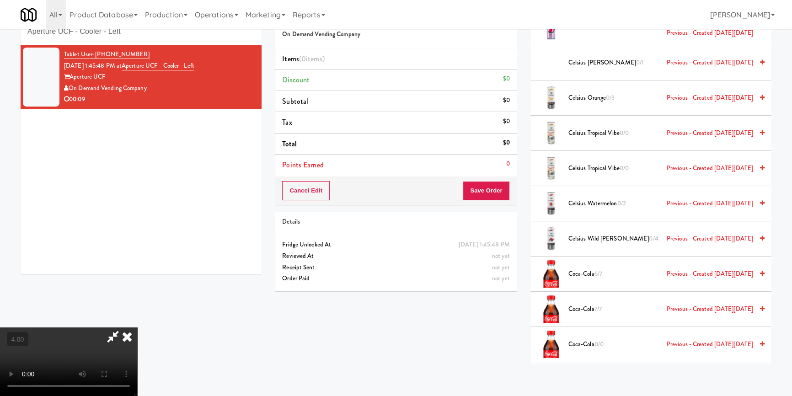
scroll to position [706, 0]
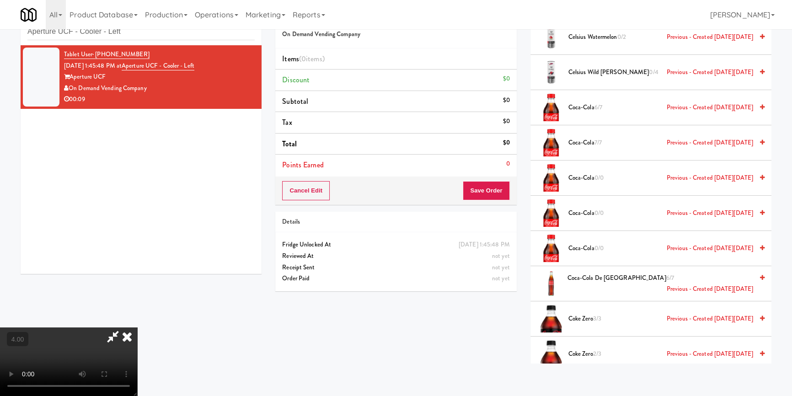
click at [604, 278] on span "Coca-Cola de Mexico 6/7 Previous - Created [DATE][DATE]" at bounding box center [660, 284] width 186 height 22
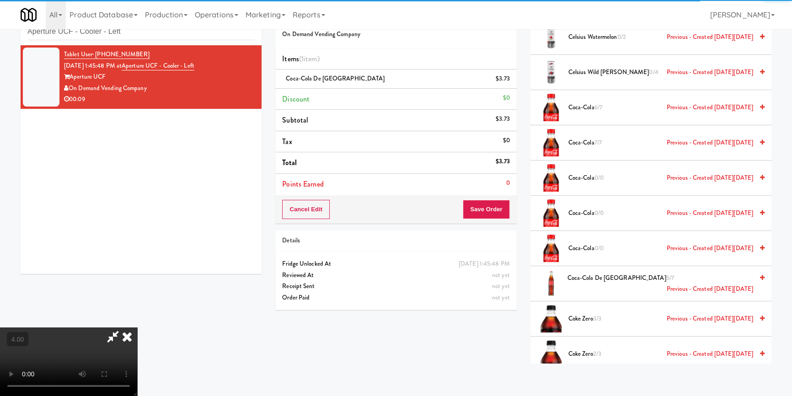
click at [137, 327] on video at bounding box center [68, 361] width 137 height 69
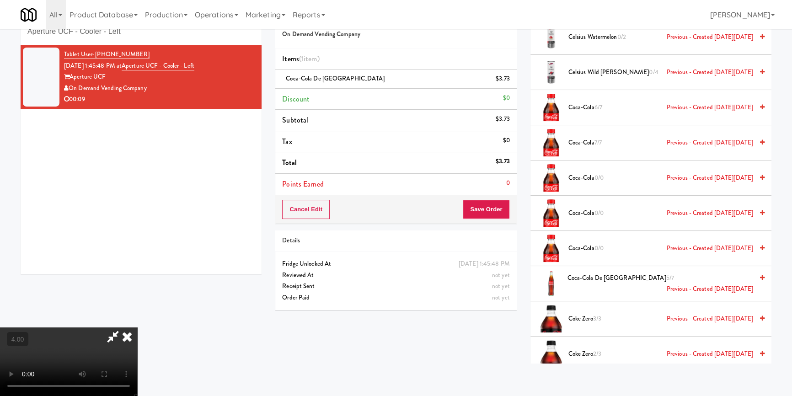
scroll to position [124, 0]
click at [588, 281] on span "Coca-Cola de Mexico 5/7 Previous - Created [DATE][DATE]" at bounding box center [660, 284] width 186 height 22
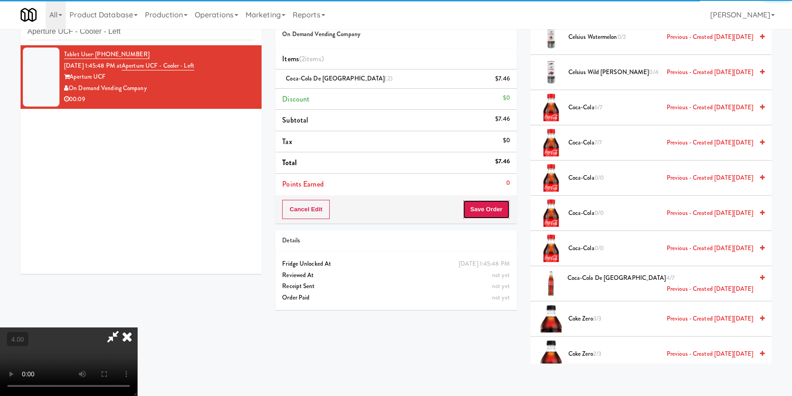
click at [495, 211] on button "Save Order" at bounding box center [486, 209] width 47 height 19
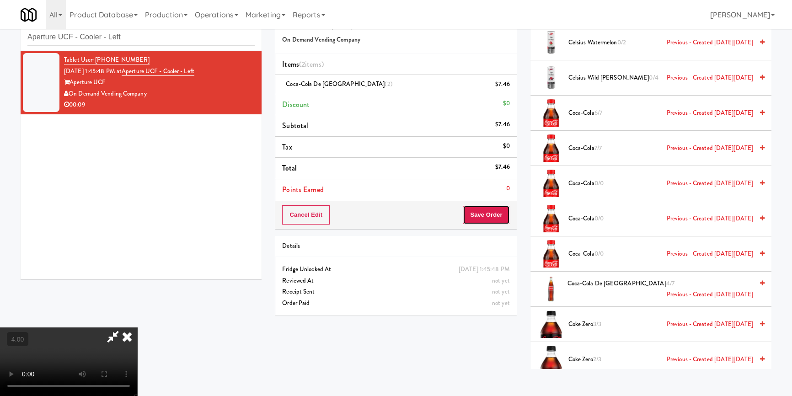
scroll to position [0, 0]
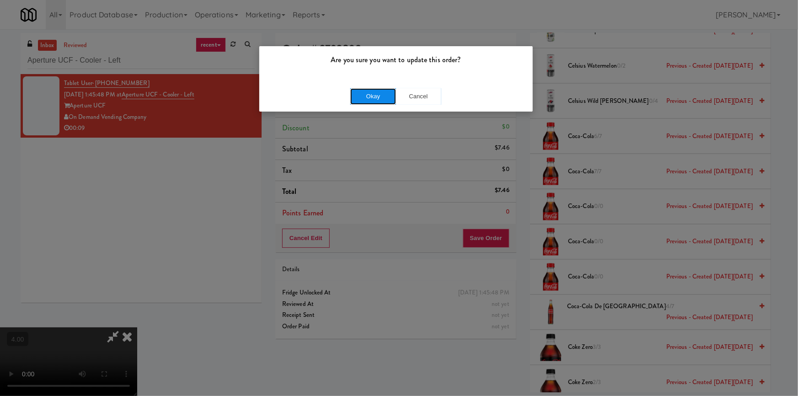
click at [389, 96] on button "Okay" at bounding box center [373, 96] width 46 height 16
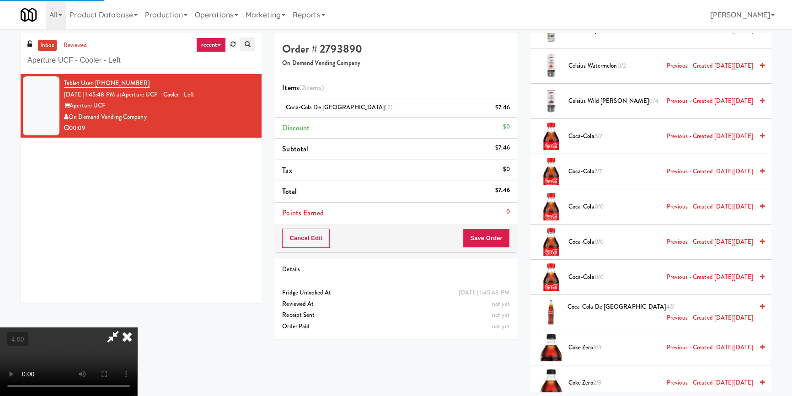
scroll to position [7, 0]
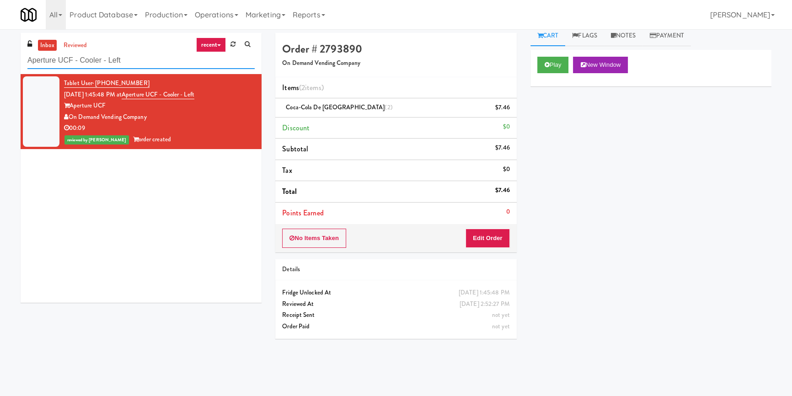
paste input "Rosedale-Pantry-Righ"
click at [0, 64] on div "inbox reviewed recent all unclear take inventory issue suspicious failed recent…" at bounding box center [396, 212] width 792 height 359
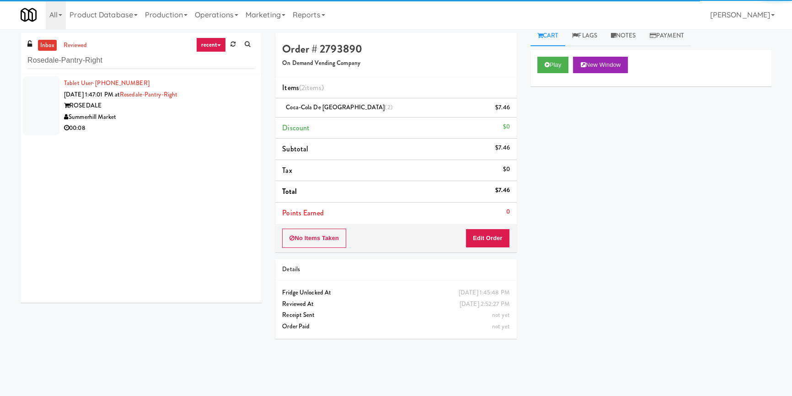
drag, startPoint x: 187, startPoint y: 124, endPoint x: 192, endPoint y: 112, distance: 12.9
click at [202, 117] on div "Summerhill Market" at bounding box center [159, 117] width 191 height 11
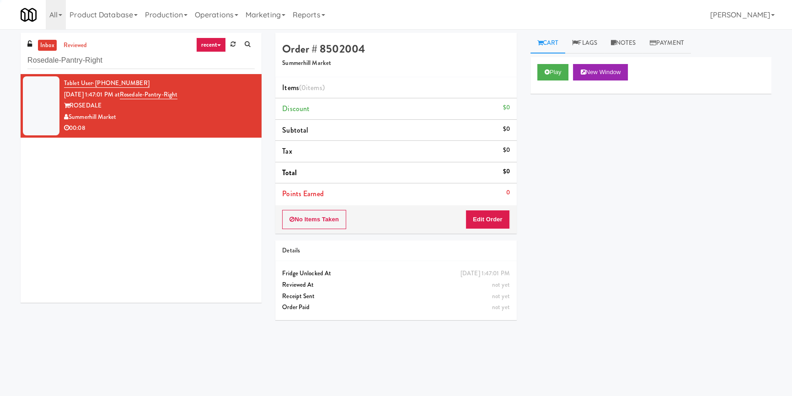
drag, startPoint x: 530, startPoint y: 95, endPoint x: 542, endPoint y: 86, distance: 14.4
click at [535, 78] on div "Play New Window" at bounding box center [650, 75] width 241 height 37
click at [544, 80] on div "Play New Window" at bounding box center [650, 75] width 241 height 37
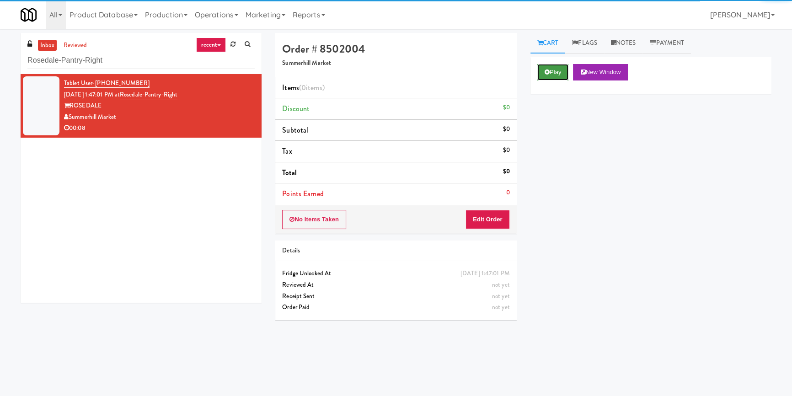
click at [552, 77] on button "Play" at bounding box center [553, 72] width 32 height 16
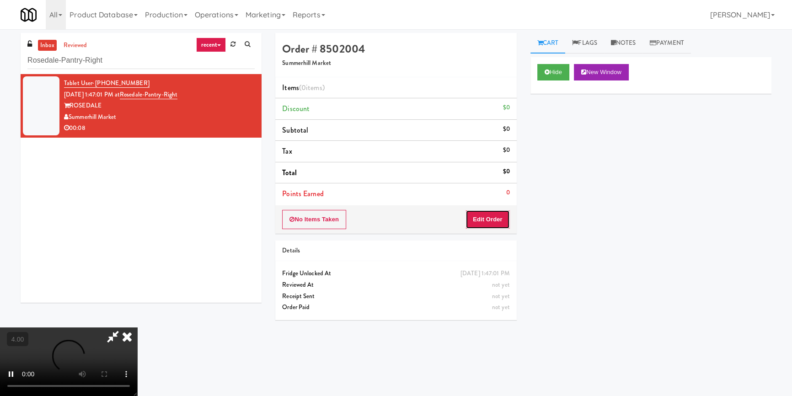
click at [489, 212] on button "Edit Order" at bounding box center [487, 219] width 44 height 19
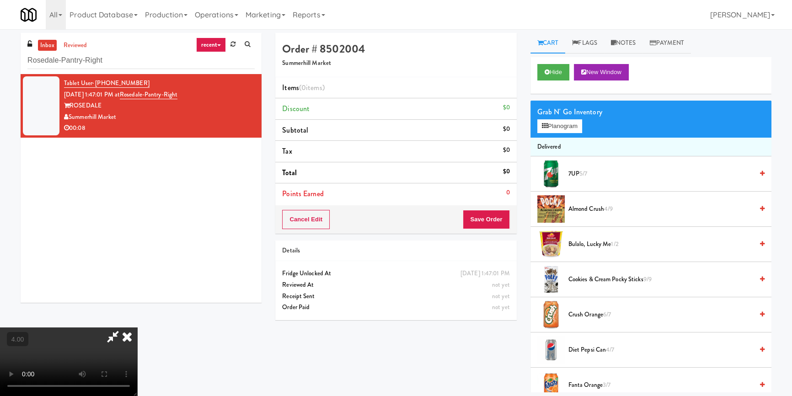
click at [137, 327] on video at bounding box center [68, 361] width 137 height 69
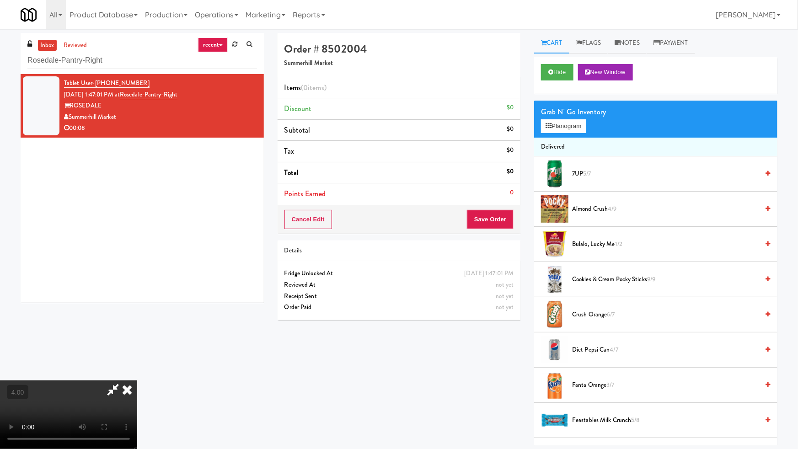
click at [137, 380] on video at bounding box center [68, 414] width 137 height 69
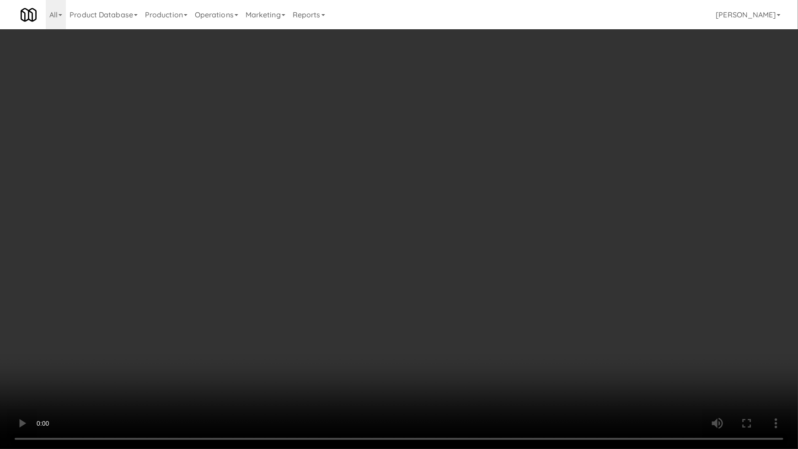
drag, startPoint x: 424, startPoint y: 313, endPoint x: 460, endPoint y: 258, distance: 65.8
click at [431, 308] on video at bounding box center [399, 224] width 798 height 449
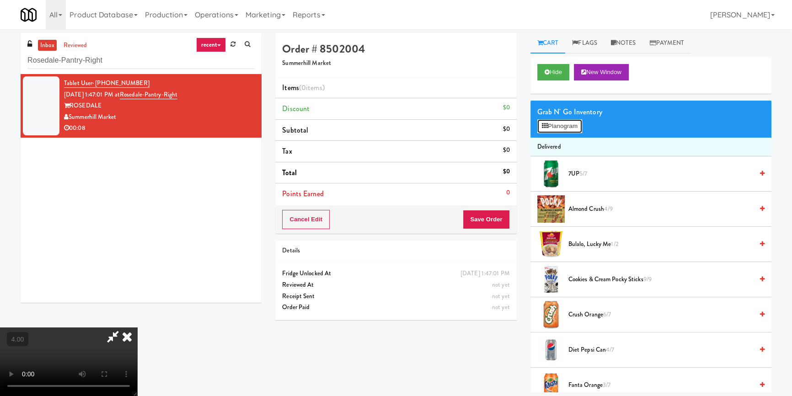
click at [558, 132] on button "Planogram" at bounding box center [559, 126] width 45 height 14
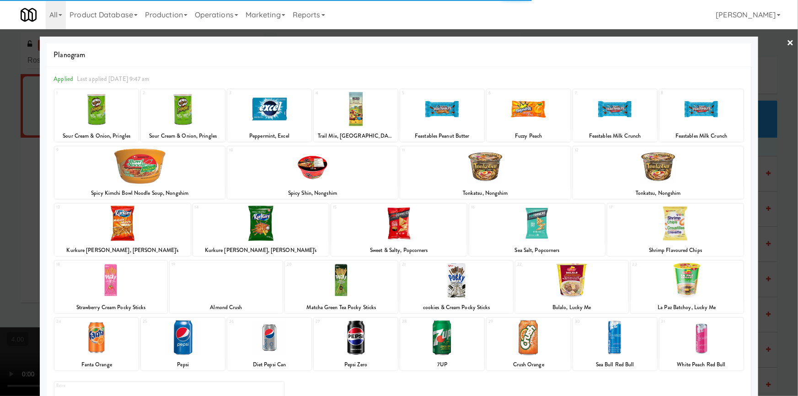
click at [438, 351] on div at bounding box center [442, 337] width 84 height 35
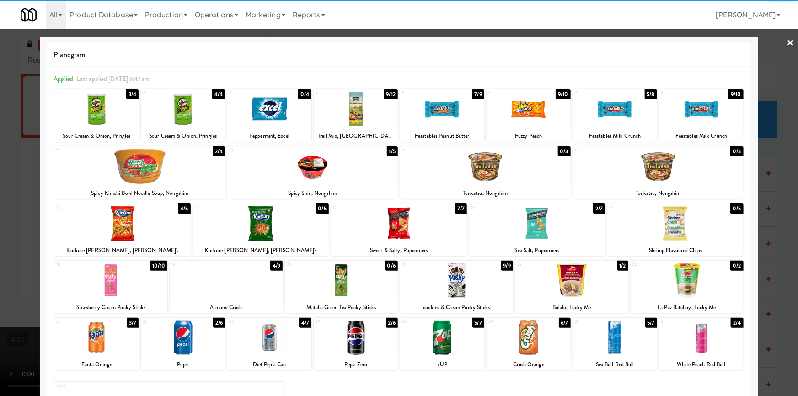
click at [434, 349] on div at bounding box center [442, 337] width 84 height 35
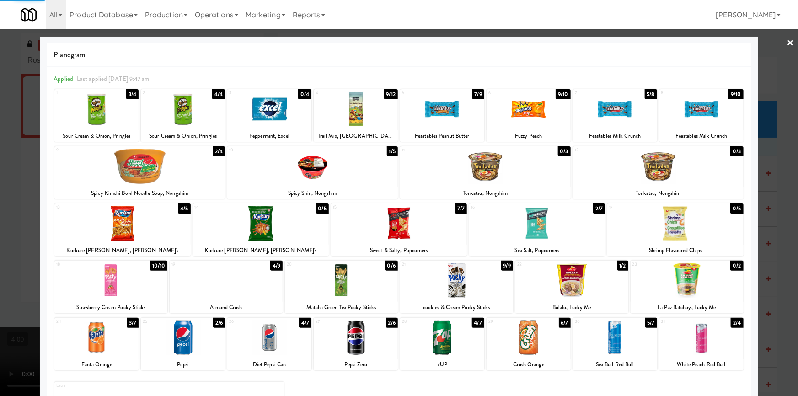
click at [0, 176] on div at bounding box center [399, 198] width 798 height 396
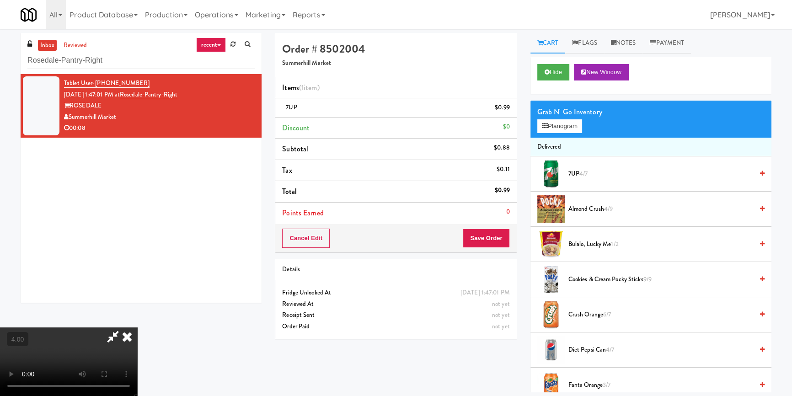
click at [137, 327] on icon at bounding box center [127, 336] width 20 height 18
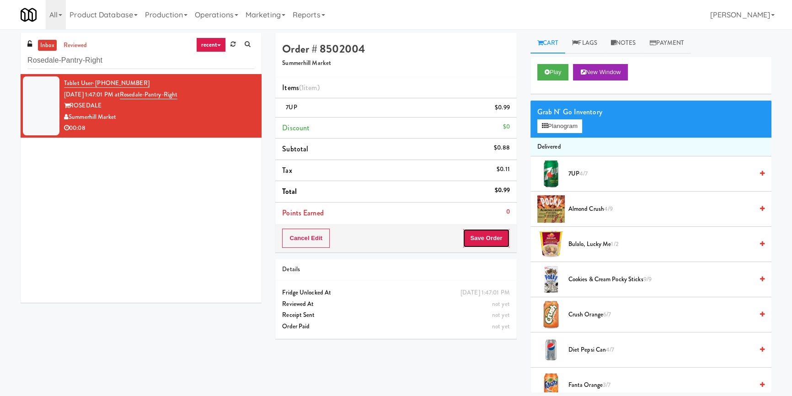
click at [497, 240] on button "Save Order" at bounding box center [486, 238] width 47 height 19
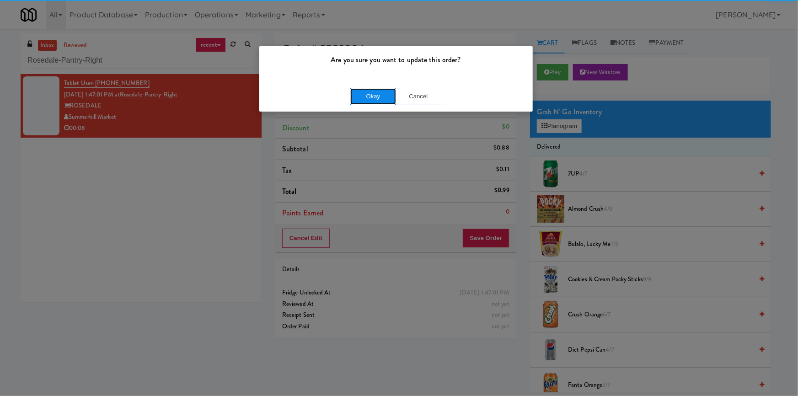
click at [357, 101] on button "Okay" at bounding box center [373, 96] width 46 height 16
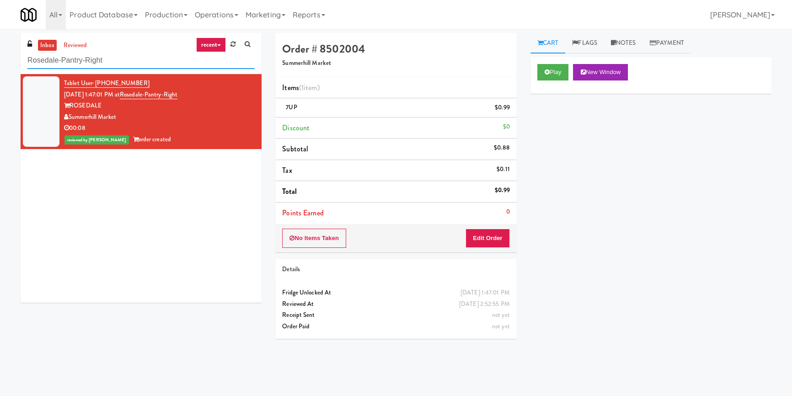
paste input "The [PERSON_NAME] -"
drag, startPoint x: 122, startPoint y: 56, endPoint x: 12, endPoint y: 37, distance: 111.5
click at [0, 44] on div "inbox reviewed recent all unclear take inventory issue suspicious failed recent…" at bounding box center [396, 212] width 792 height 359
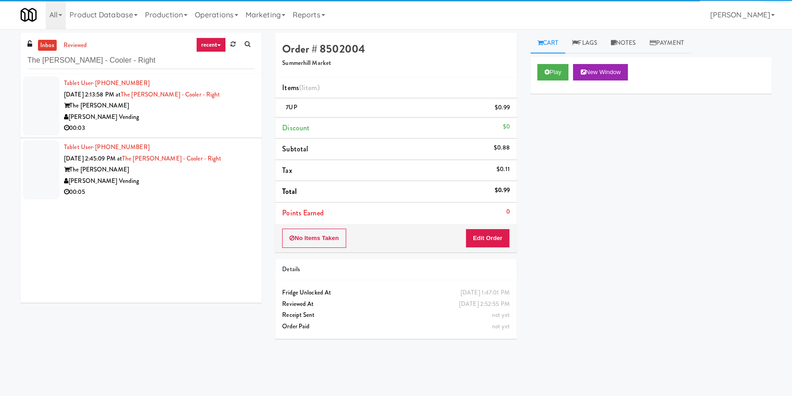
click at [191, 116] on div "[PERSON_NAME] Vending" at bounding box center [159, 117] width 191 height 11
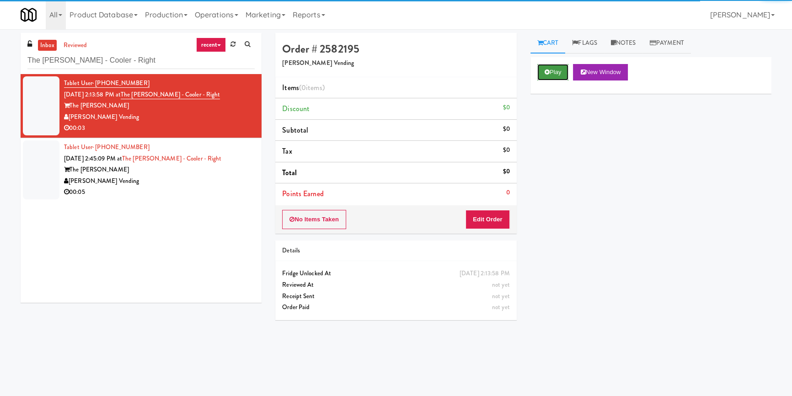
click at [549, 70] on icon at bounding box center [547, 72] width 5 height 6
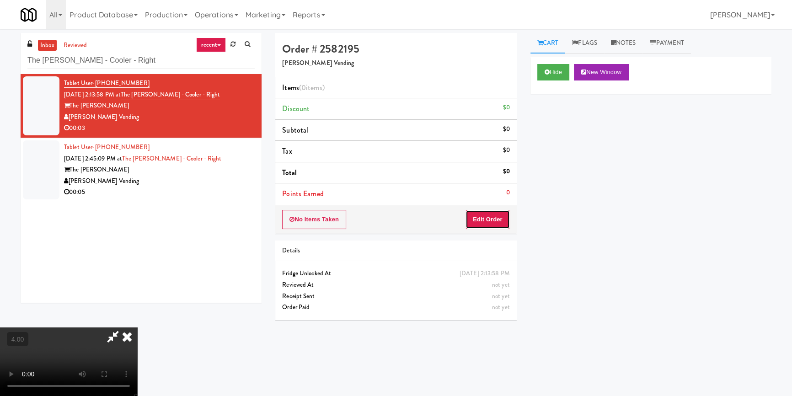
click at [482, 216] on button "Edit Order" at bounding box center [487, 219] width 44 height 19
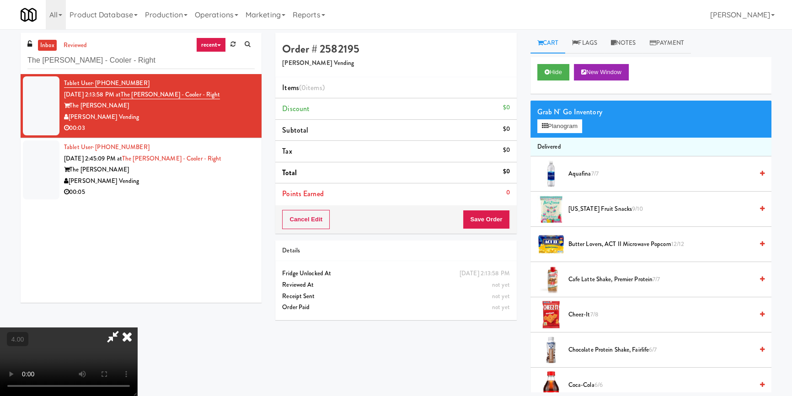
drag, startPoint x: 275, startPoint y: 246, endPoint x: 278, endPoint y: 277, distance: 31.2
click at [137, 327] on video at bounding box center [68, 361] width 137 height 69
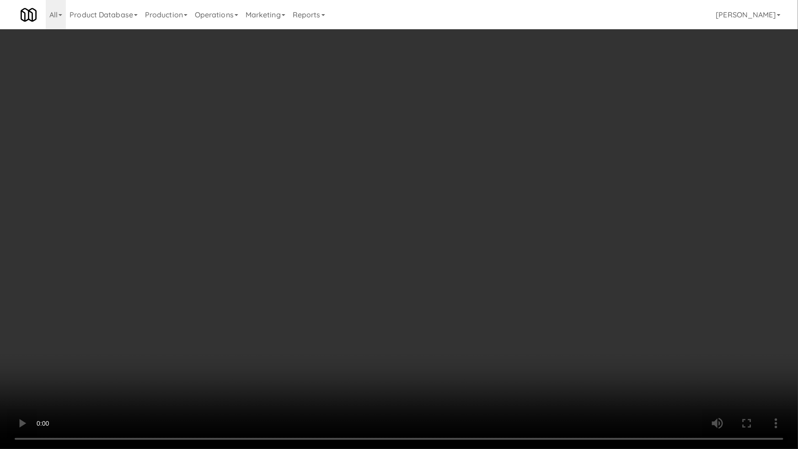
click at [172, 395] on video at bounding box center [399, 224] width 798 height 449
click at [166, 395] on video at bounding box center [399, 224] width 798 height 449
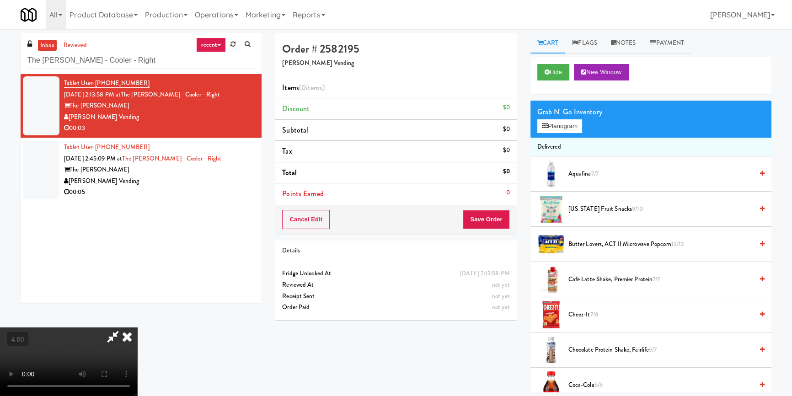
drag, startPoint x: 165, startPoint y: 362, endPoint x: 164, endPoint y: 357, distance: 5.6
click at [137, 361] on video at bounding box center [68, 361] width 137 height 69
click at [137, 328] on video at bounding box center [68, 361] width 137 height 69
click at [553, 130] on div "Grab N' Go Inventory Planogram" at bounding box center [650, 119] width 241 height 37
click at [553, 129] on button "Planogram" at bounding box center [559, 126] width 45 height 14
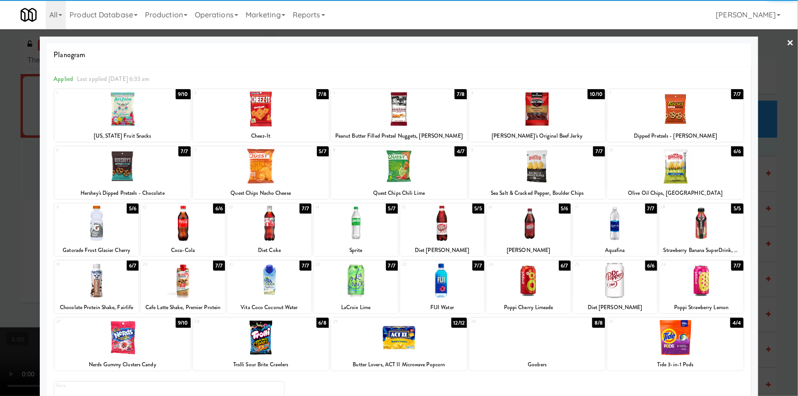
click at [426, 240] on div at bounding box center [442, 223] width 84 height 35
click at [49, 192] on div "Applied Last applied [DATE] 6:33 am 1 9/10 [US_STATE] Fruit Snacks 2 7/8 Cheez-…" at bounding box center [399, 255] width 705 height 376
click at [30, 181] on div at bounding box center [399, 198] width 798 height 396
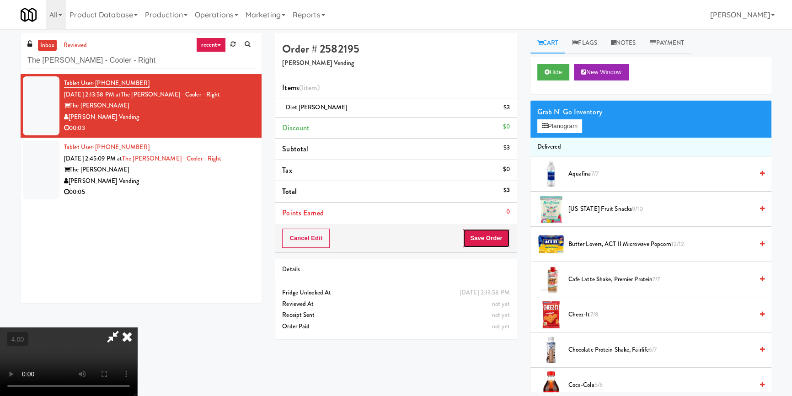
click at [497, 241] on button "Save Order" at bounding box center [486, 238] width 47 height 19
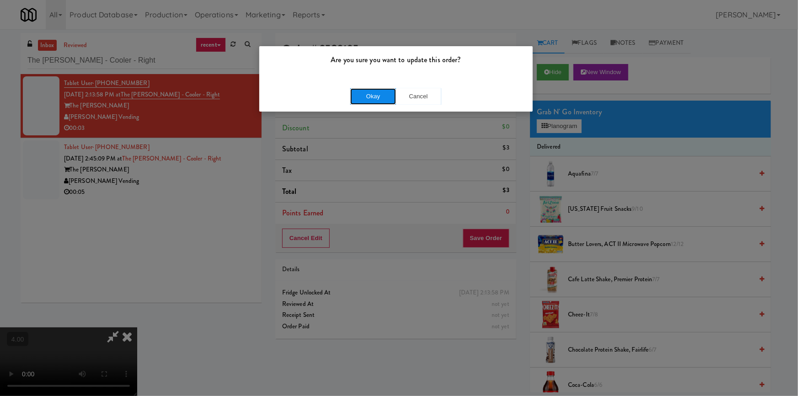
click at [369, 91] on button "Okay" at bounding box center [373, 96] width 46 height 16
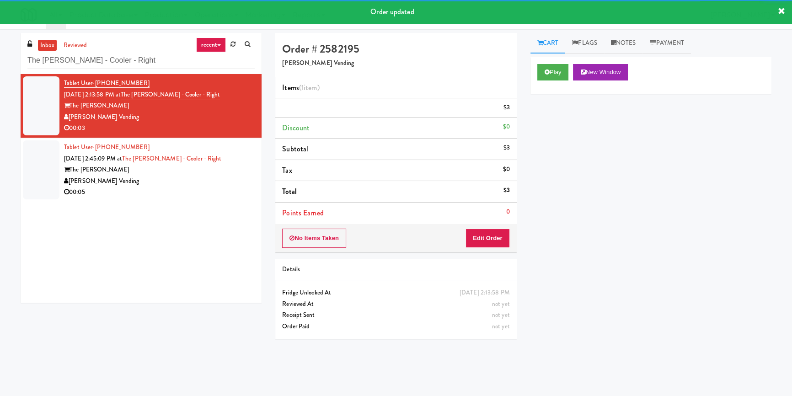
click at [198, 204] on div "Tablet User · (720) 990-8496 [DATE] 2:13:58 PM at The [PERSON_NAME] - Right The…" at bounding box center [141, 188] width 241 height 229
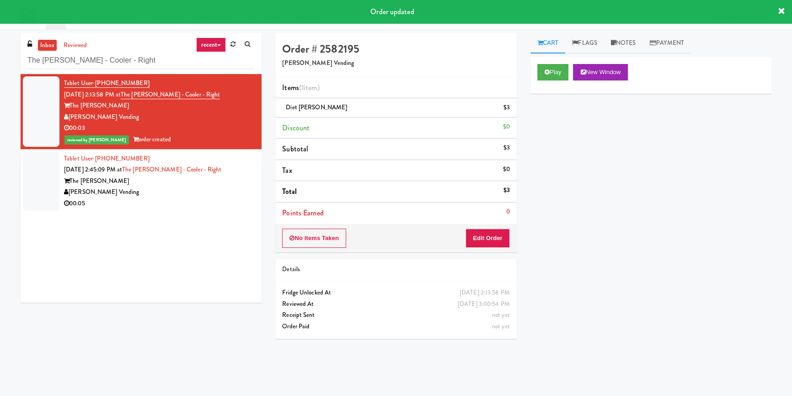
click at [201, 189] on div "[PERSON_NAME] Vending" at bounding box center [159, 192] width 191 height 11
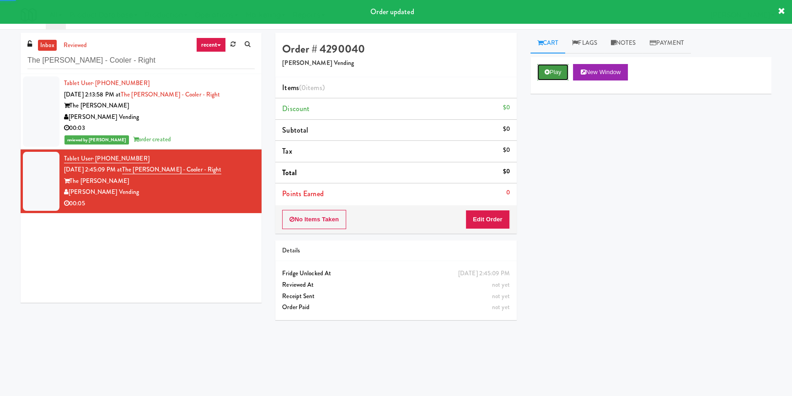
click at [550, 75] on button "Play" at bounding box center [553, 72] width 32 height 16
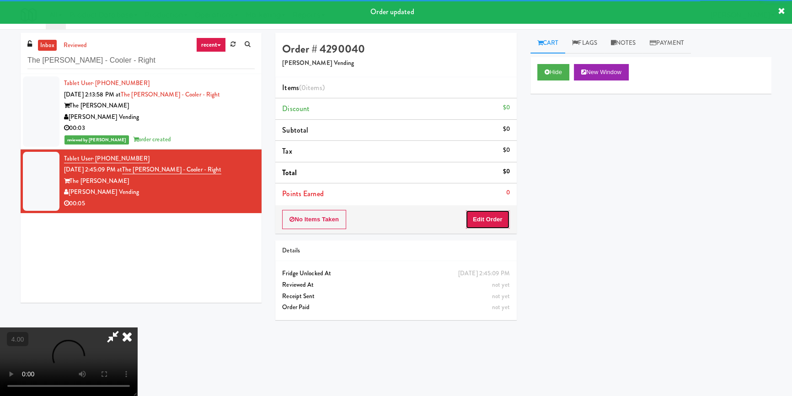
click at [488, 211] on button "Edit Order" at bounding box center [487, 219] width 44 height 19
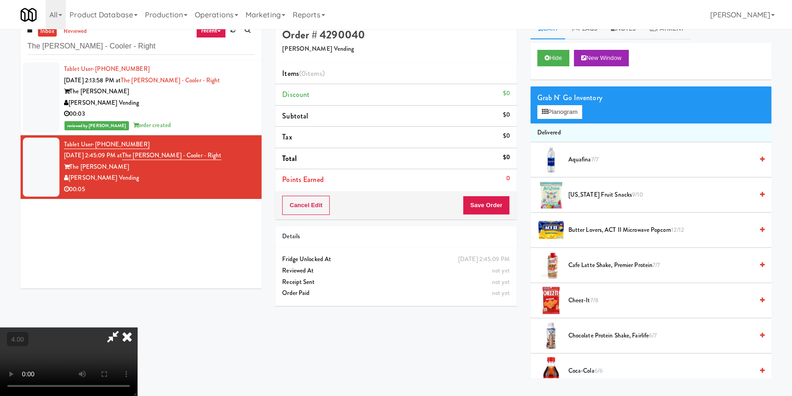
scroll to position [29, 0]
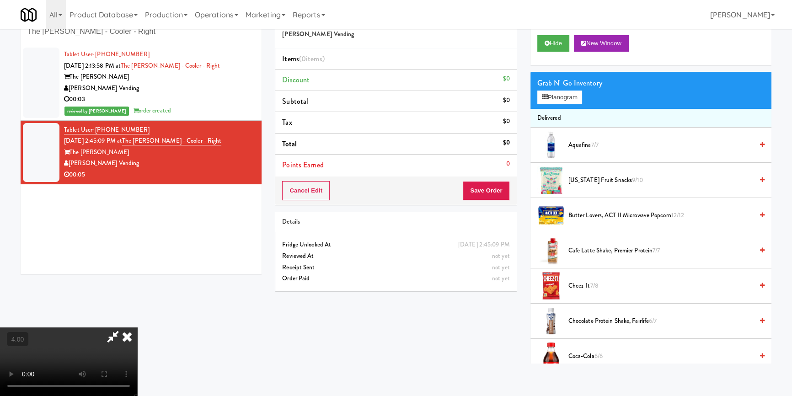
click at [137, 327] on video at bounding box center [68, 361] width 137 height 69
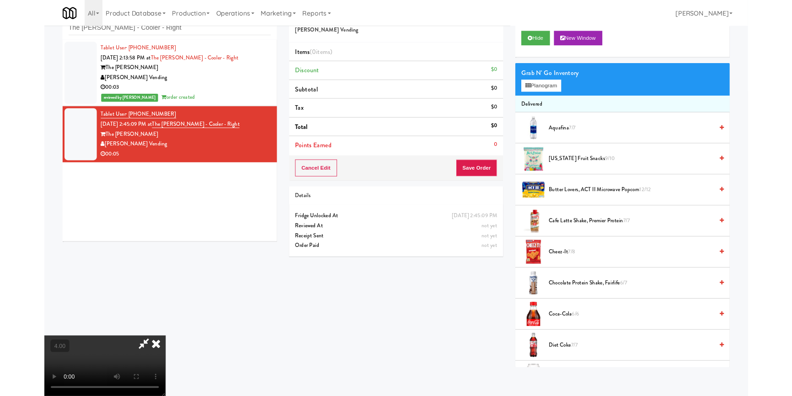
scroll to position [19, 0]
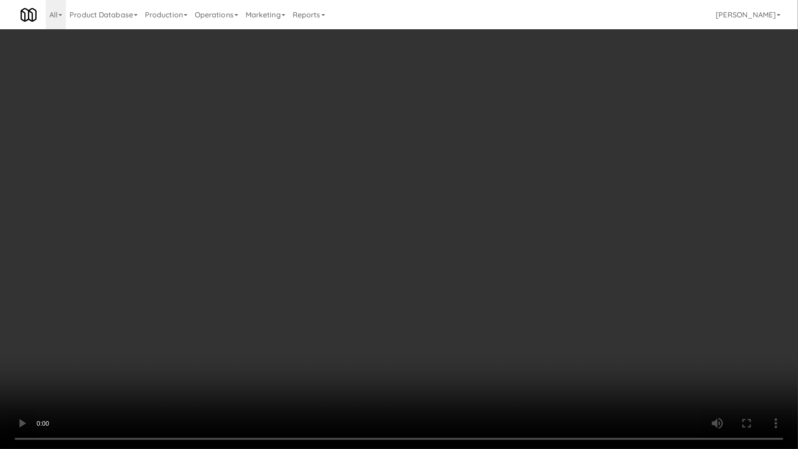
click at [402, 291] on video at bounding box center [399, 224] width 798 height 449
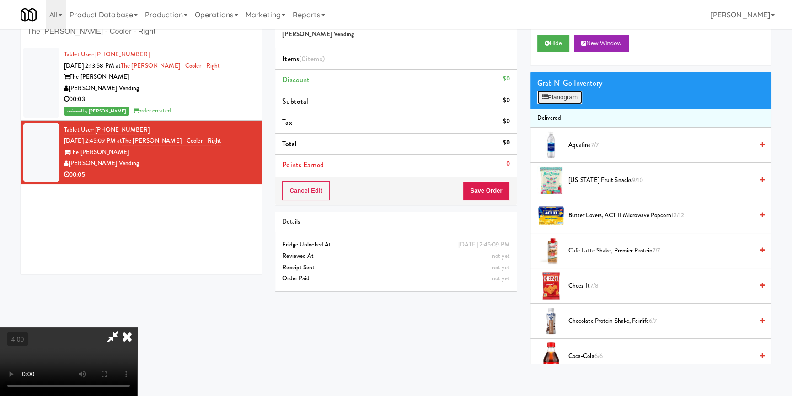
click at [549, 96] on button "Planogram" at bounding box center [559, 98] width 45 height 14
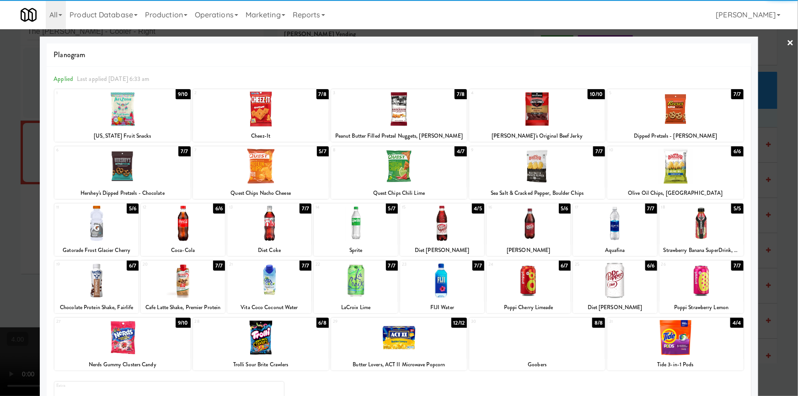
click at [99, 288] on div at bounding box center [96, 280] width 84 height 35
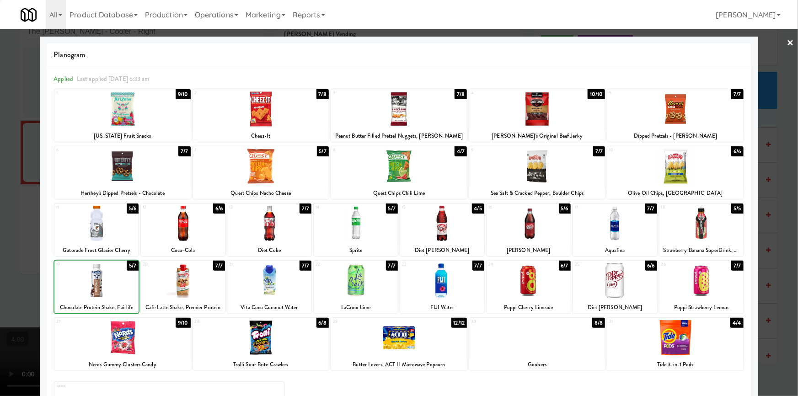
click at [0, 238] on div at bounding box center [399, 198] width 798 height 396
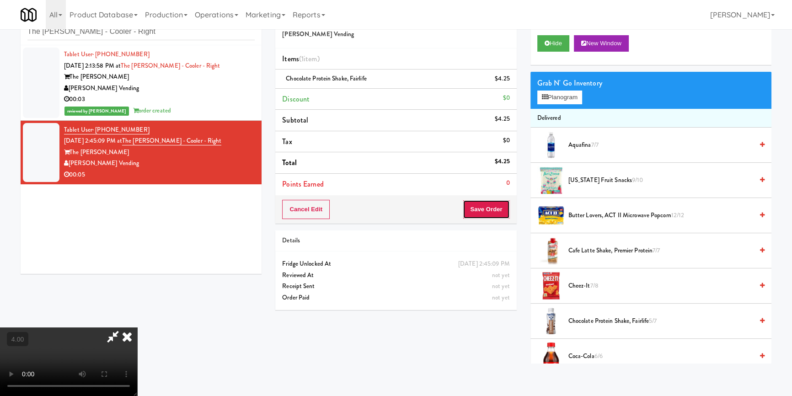
click at [481, 210] on button "Save Order" at bounding box center [486, 209] width 47 height 19
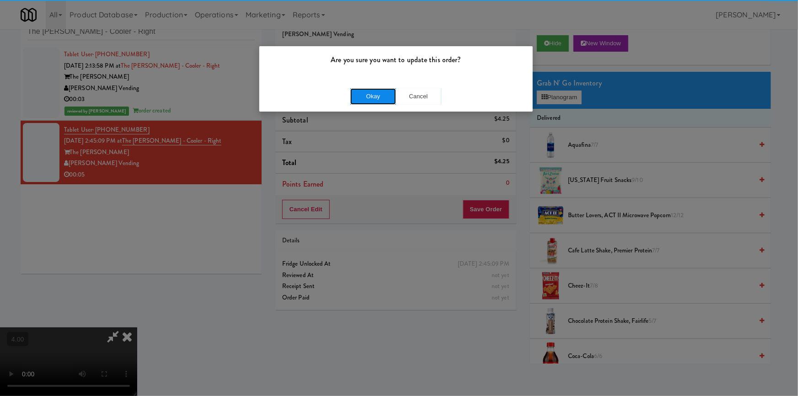
click at [375, 91] on button "Okay" at bounding box center [373, 96] width 46 height 16
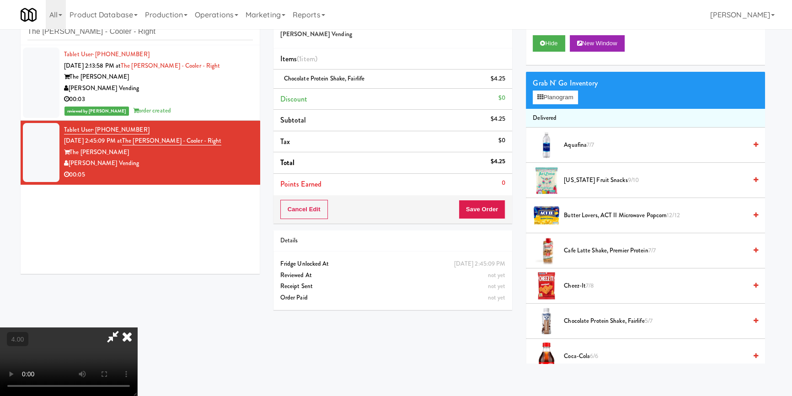
click at [137, 327] on icon at bounding box center [127, 336] width 20 height 18
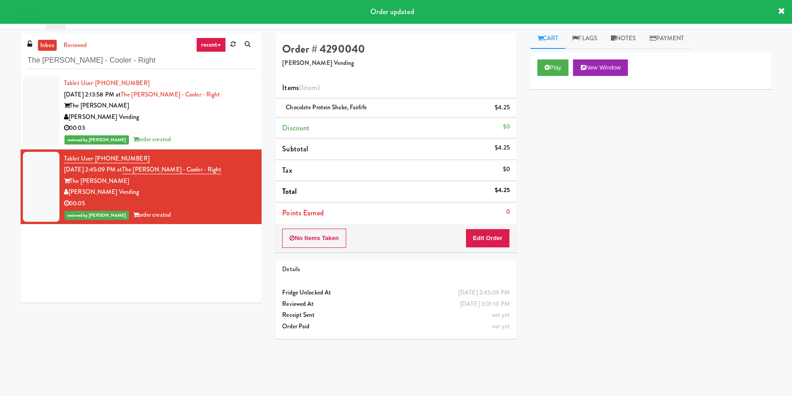
scroll to position [7, 0]
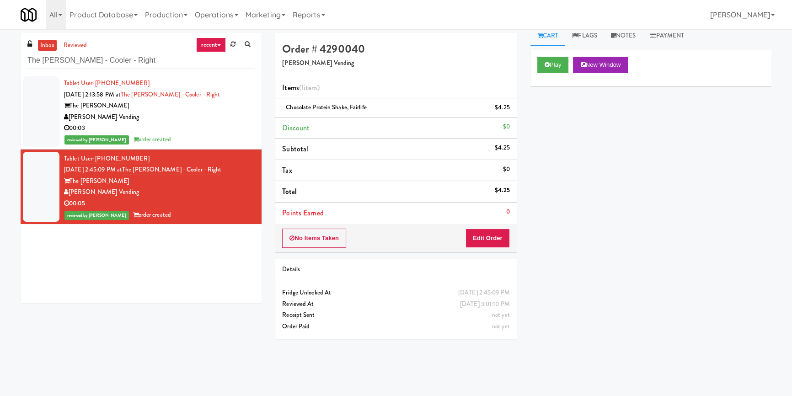
click at [3, 302] on div "inbox reviewed recent all unclear take inventory issue suspicious failed recent…" at bounding box center [396, 212] width 792 height 359
paste input "[PERSON_NAME]"
drag, startPoint x: 141, startPoint y: 58, endPoint x: 0, endPoint y: 53, distance: 141.4
click at [0, 53] on div "inbox reviewed recent all unclear take inventory issue suspicious failed recent…" at bounding box center [396, 212] width 792 height 359
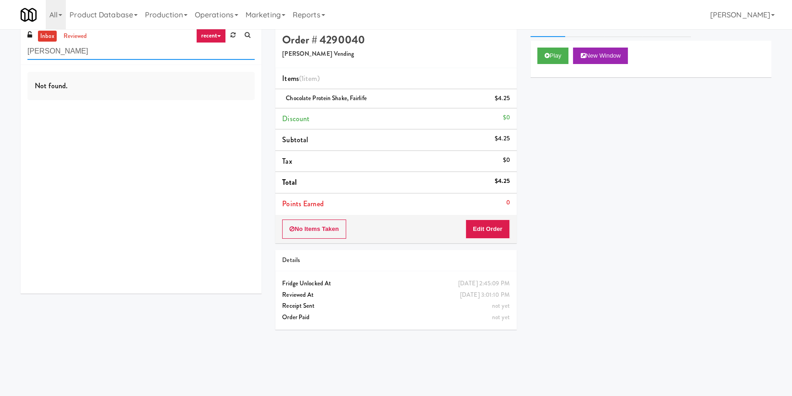
scroll to position [0, 0]
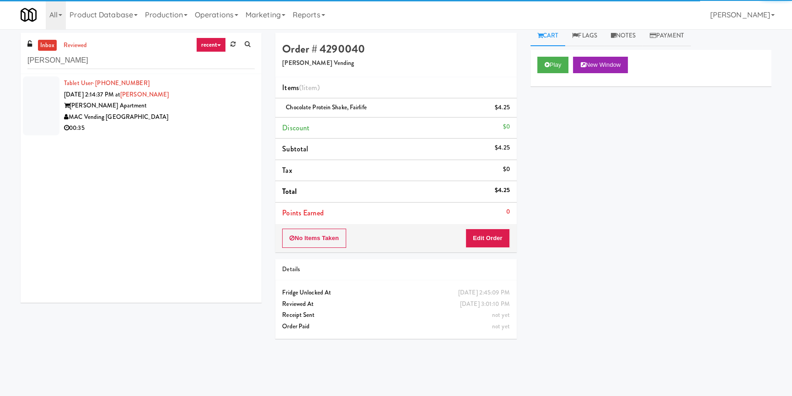
click at [228, 128] on div "00:35" at bounding box center [159, 128] width 191 height 11
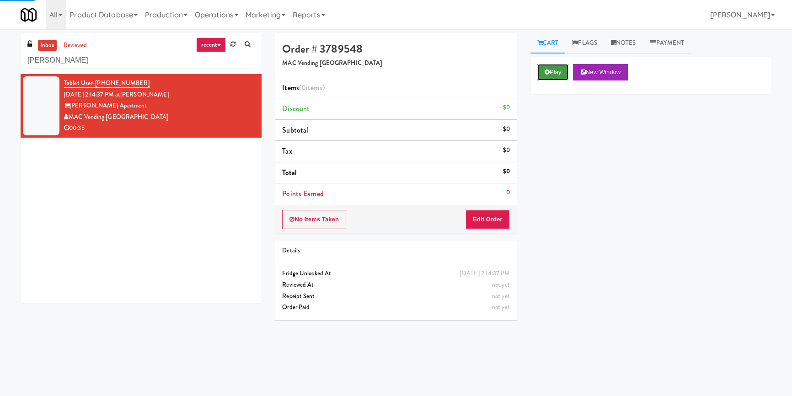
drag, startPoint x: 551, startPoint y: 76, endPoint x: 534, endPoint y: 105, distance: 33.0
click at [551, 77] on button "Play" at bounding box center [553, 72] width 32 height 16
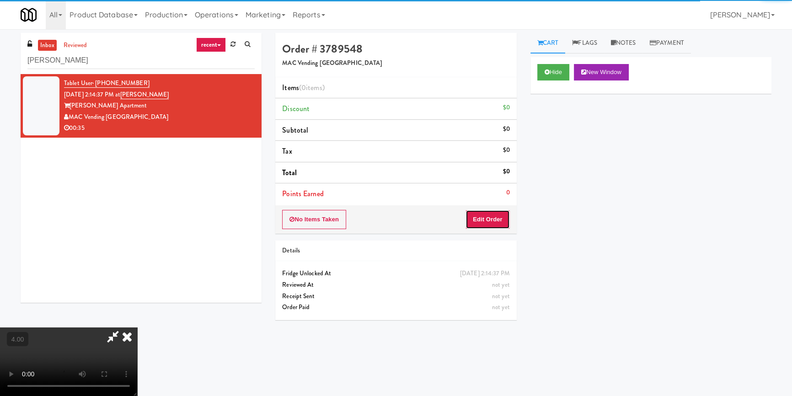
click at [495, 214] on button "Edit Order" at bounding box center [487, 219] width 44 height 19
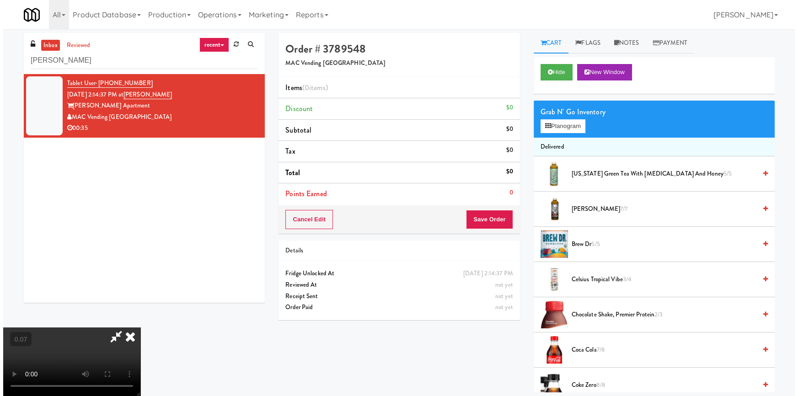
scroll to position [45, 0]
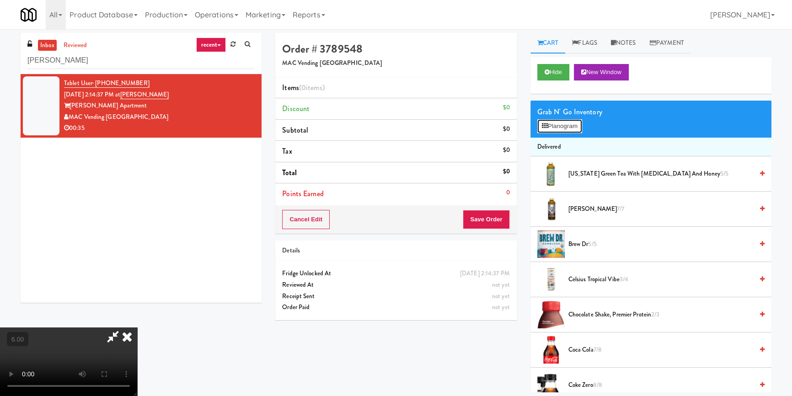
click at [542, 128] on icon at bounding box center [545, 126] width 6 height 6
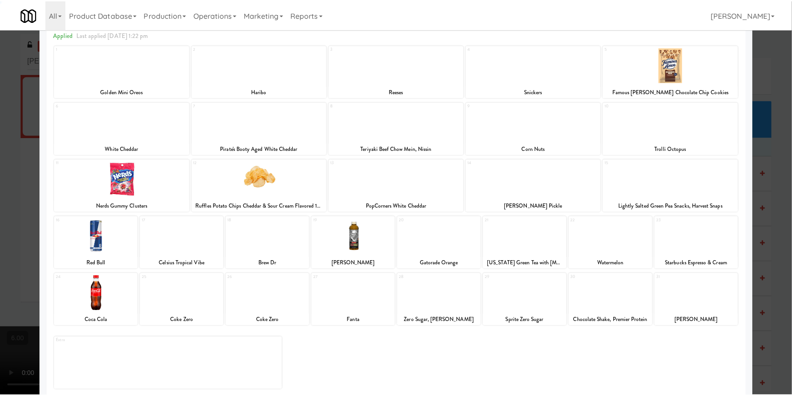
scroll to position [53, 0]
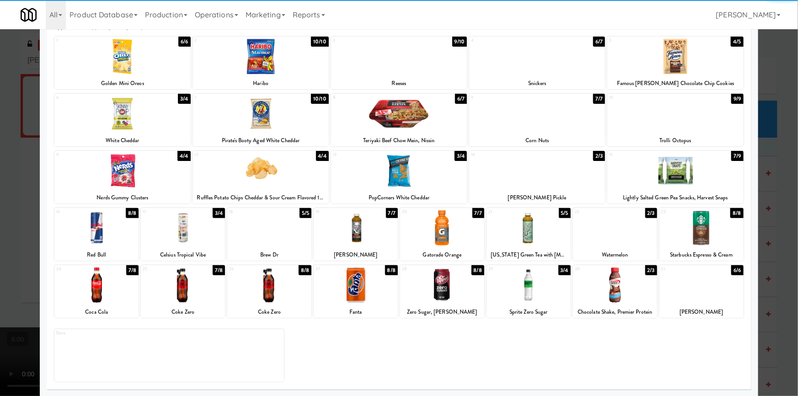
click at [628, 293] on div at bounding box center [615, 284] width 84 height 35
click at [23, 112] on div at bounding box center [399, 198] width 798 height 396
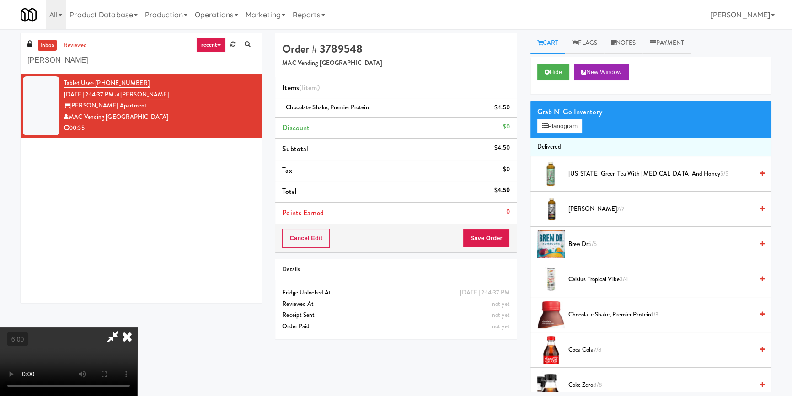
click at [62, 327] on video at bounding box center [68, 361] width 137 height 69
click at [482, 241] on button "Save Order" at bounding box center [486, 238] width 47 height 19
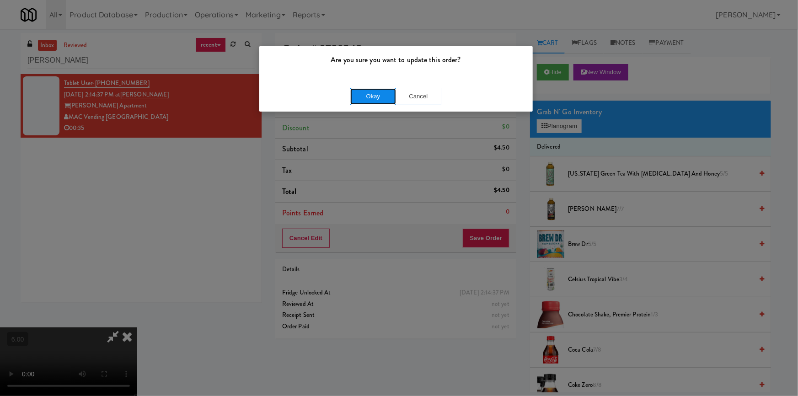
click at [389, 98] on button "Okay" at bounding box center [373, 96] width 46 height 16
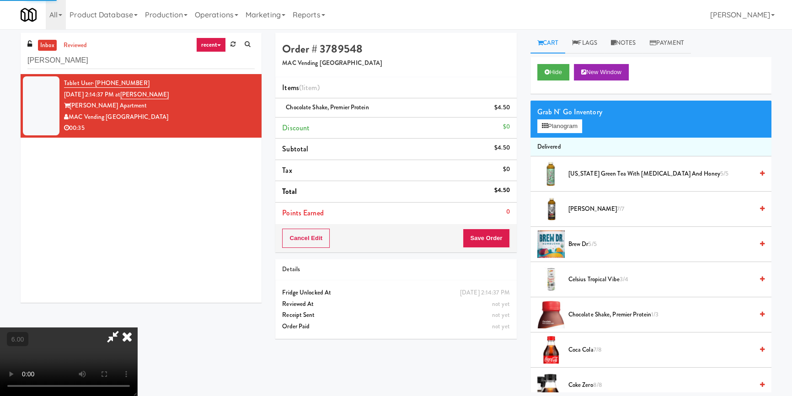
click at [137, 327] on icon at bounding box center [127, 336] width 20 height 18
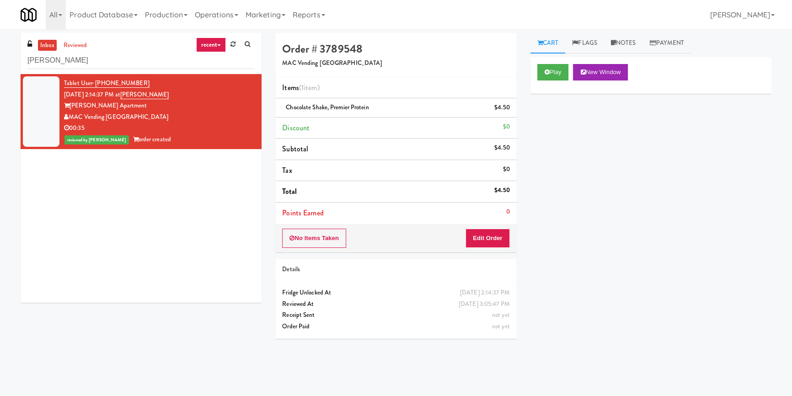
click at [650, 190] on div "Play New Window Primary Flag Clear Flag if unable to determine what was taken o…" at bounding box center [650, 228] width 241 height 343
paste input "Midtown205 - Drinks"
drag, startPoint x: 103, startPoint y: 64, endPoint x: 0, endPoint y: 62, distance: 102.9
click at [0, 62] on div "inbox reviewed recent all unclear take inventory issue suspicious failed recent…" at bounding box center [396, 212] width 792 height 359
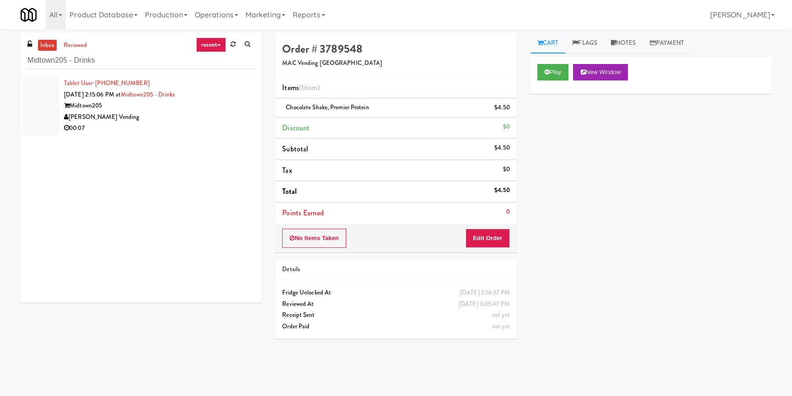
click at [218, 118] on div "[PERSON_NAME] Vending" at bounding box center [159, 117] width 191 height 11
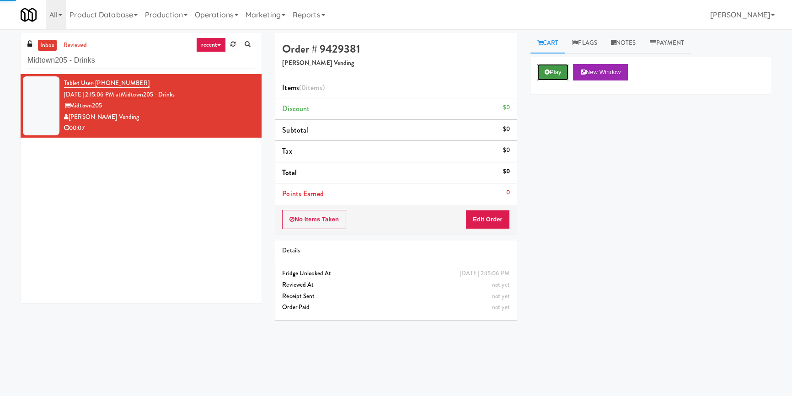
click at [550, 73] on button "Play" at bounding box center [553, 72] width 32 height 16
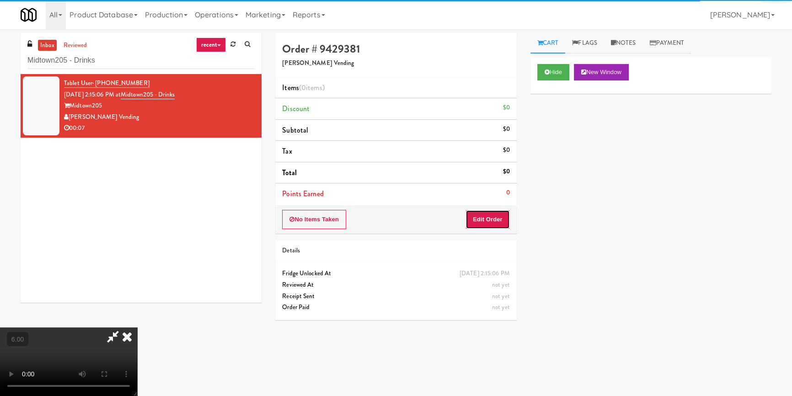
click at [493, 221] on button "Edit Order" at bounding box center [487, 219] width 44 height 19
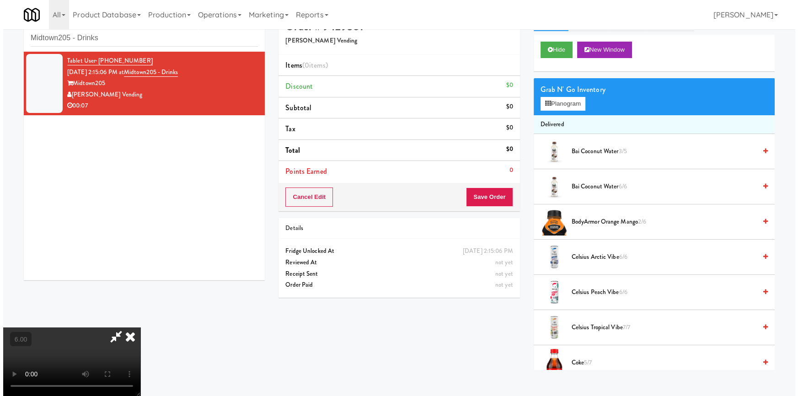
scroll to position [29, 0]
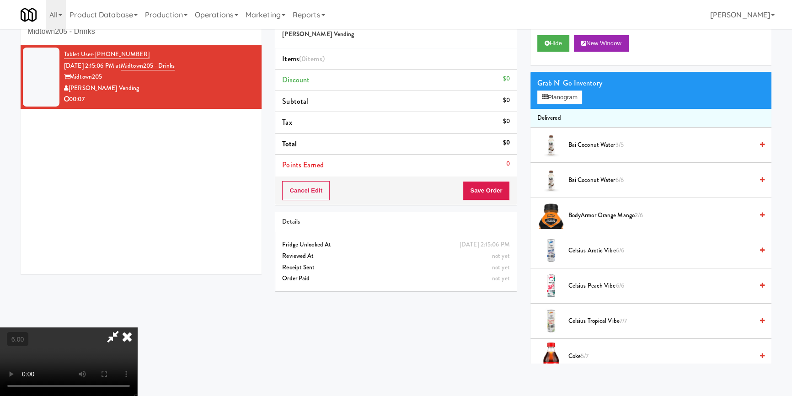
click at [137, 337] on video at bounding box center [68, 361] width 137 height 69
drag, startPoint x: 147, startPoint y: 337, endPoint x: 147, endPoint y: 364, distance: 26.5
click at [137, 335] on video at bounding box center [68, 361] width 137 height 69
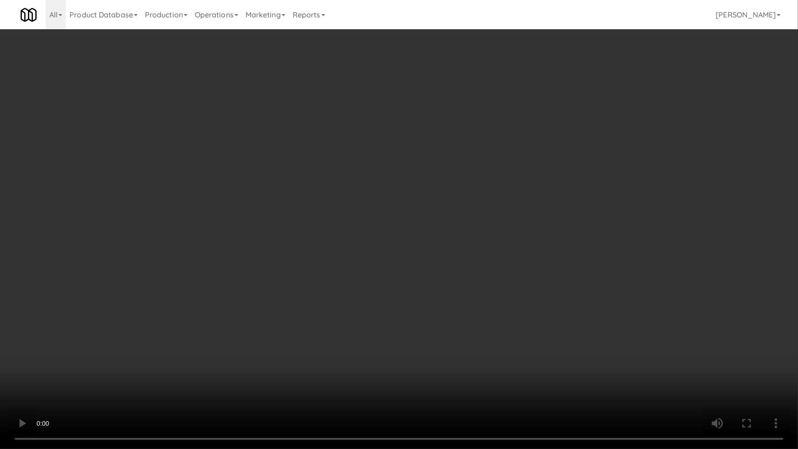
click at [423, 319] on video at bounding box center [399, 224] width 798 height 449
click at [425, 318] on video at bounding box center [399, 224] width 798 height 449
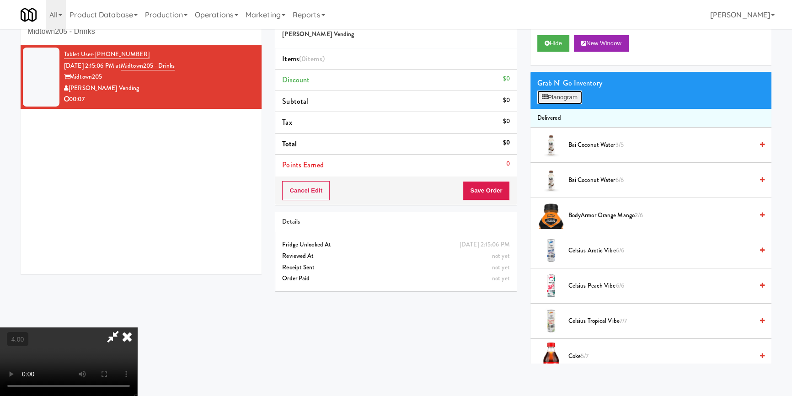
click at [578, 94] on button "Planogram" at bounding box center [559, 98] width 45 height 14
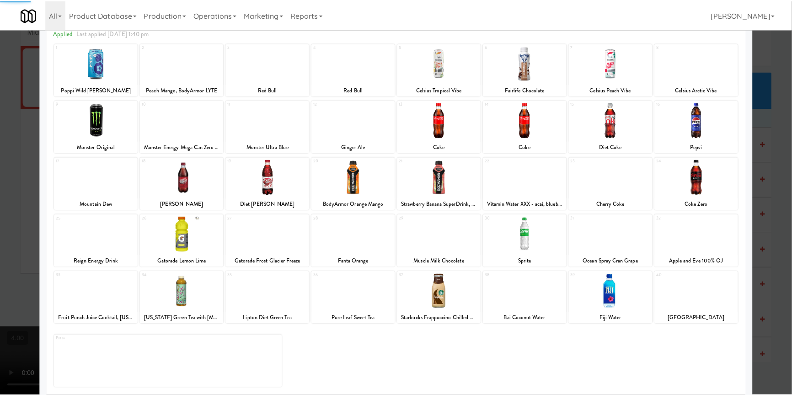
scroll to position [53, 0]
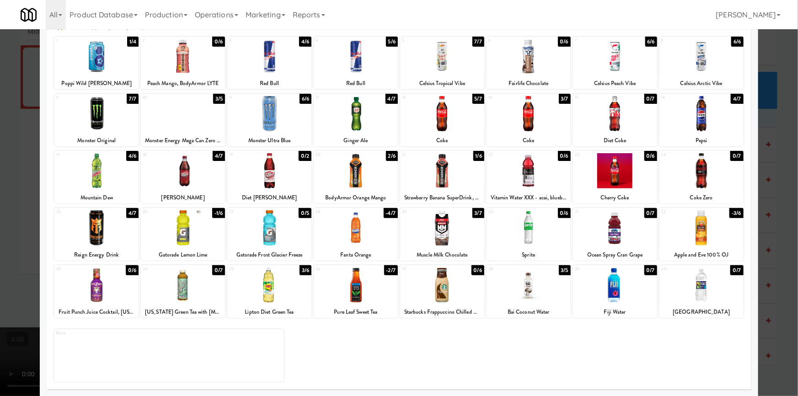
click at [104, 225] on div at bounding box center [96, 227] width 84 height 35
click at [0, 224] on div at bounding box center [399, 198] width 798 height 396
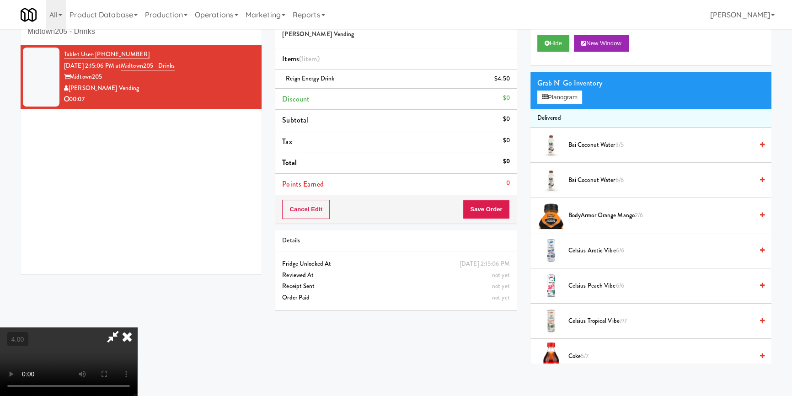
click at [126, 327] on video at bounding box center [68, 361] width 137 height 69
click at [551, 92] on button "Planogram" at bounding box center [559, 98] width 45 height 14
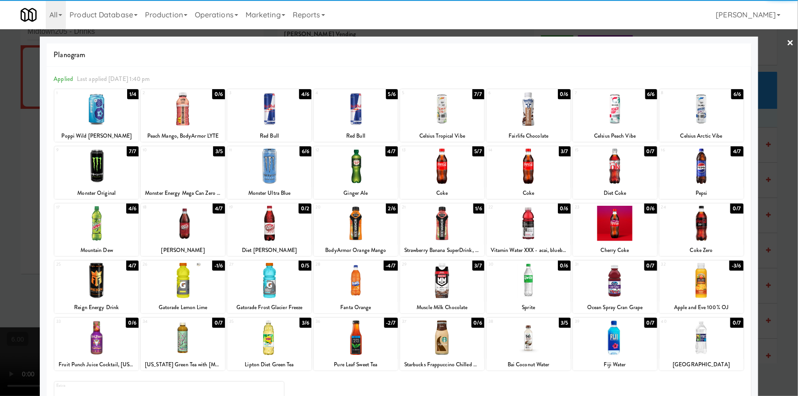
click at [436, 288] on div at bounding box center [442, 280] width 84 height 35
click at [0, 213] on div at bounding box center [399, 198] width 798 height 396
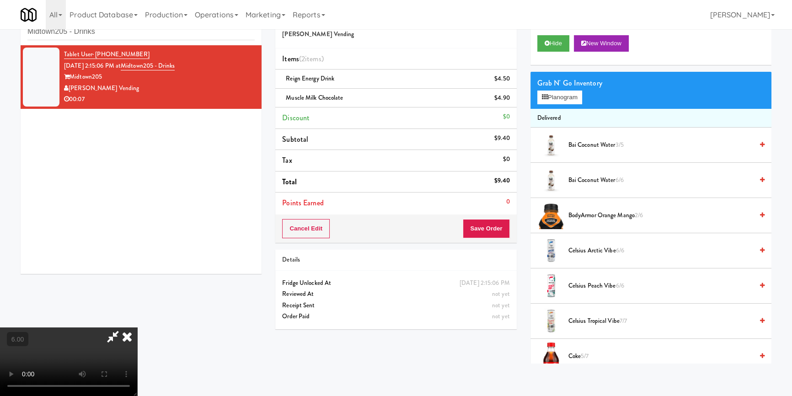
click at [513, 223] on div "Cancel Edit Save Order" at bounding box center [395, 228] width 241 height 28
click at [496, 224] on button "Save Order" at bounding box center [486, 228] width 47 height 19
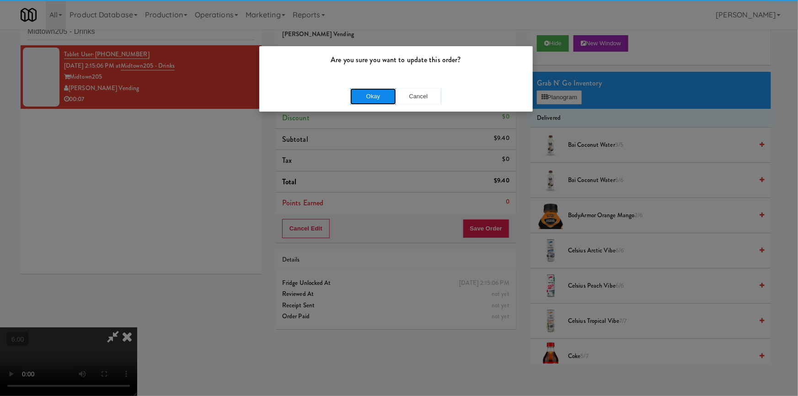
click at [380, 98] on button "Okay" at bounding box center [373, 96] width 46 height 16
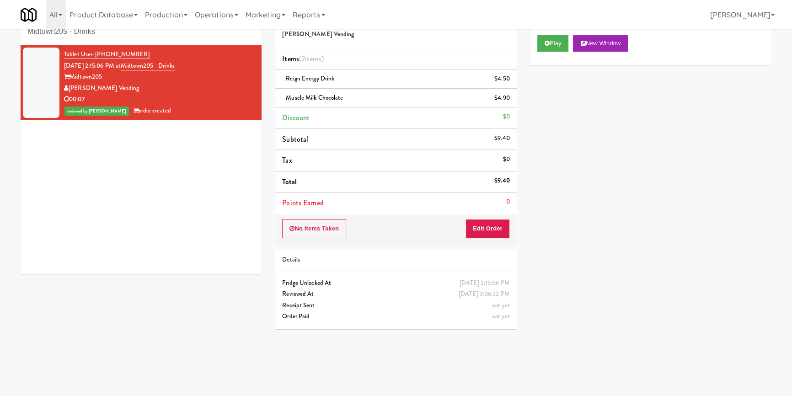
drag, startPoint x: 133, startPoint y: 41, endPoint x: 66, endPoint y: 35, distance: 67.0
click at [48, 32] on div "inbox reviewed recent all unclear take inventory issue suspicious failed recent…" at bounding box center [141, 24] width 241 height 41
paste input "Alloy 1"
drag, startPoint x: 141, startPoint y: 32, endPoint x: 9, endPoint y: 27, distance: 132.2
click at [7, 29] on body "Are you sure you want to update this order? Okay Cancel Okay Are you sure you w…" at bounding box center [396, 198] width 792 height 396
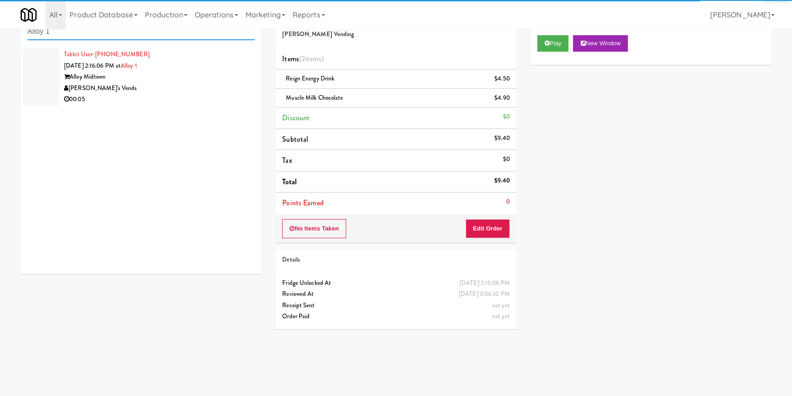
type input "Alloy 1"
drag, startPoint x: 174, startPoint y: 85, endPoint x: 186, endPoint y: 81, distance: 12.6
click at [177, 84] on div "[PERSON_NAME]'s Vends" at bounding box center [159, 88] width 191 height 11
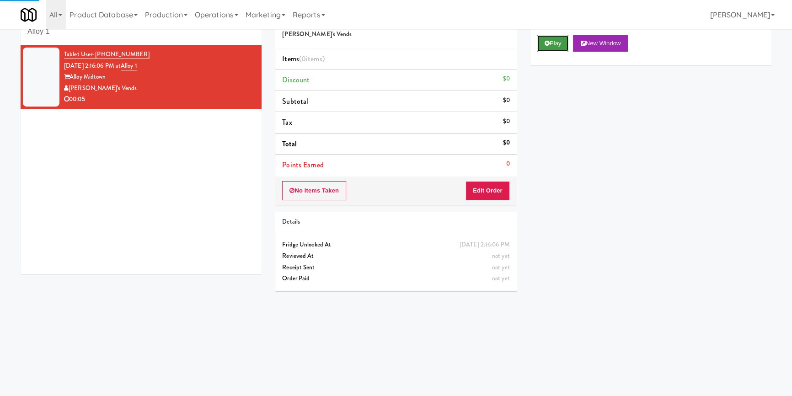
click at [555, 46] on button "Play" at bounding box center [553, 43] width 32 height 16
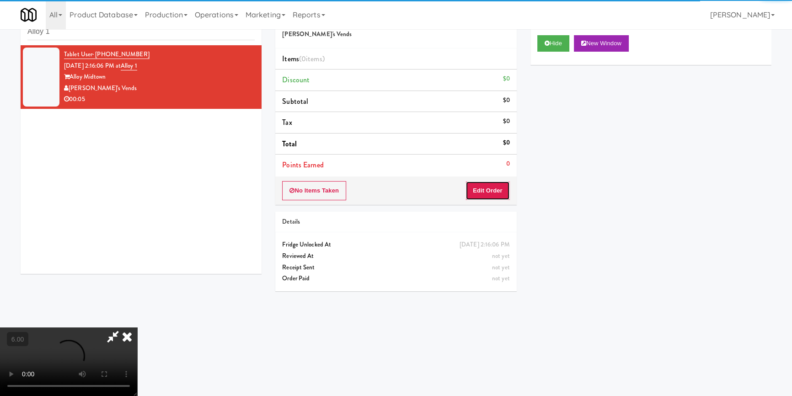
click at [486, 187] on button "Edit Order" at bounding box center [487, 190] width 44 height 19
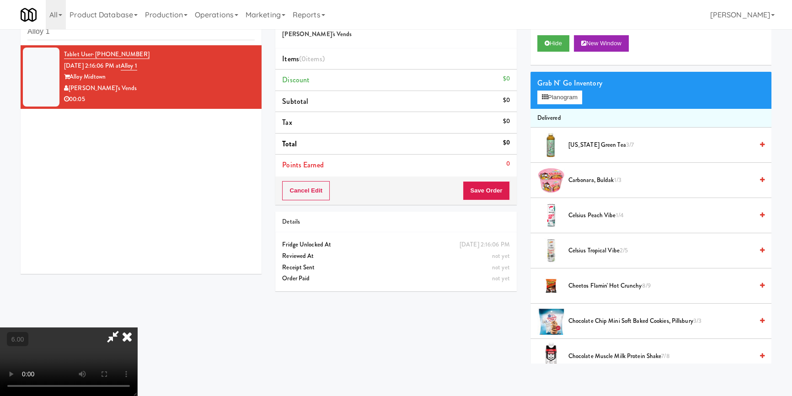
click at [137, 327] on video at bounding box center [68, 361] width 137 height 69
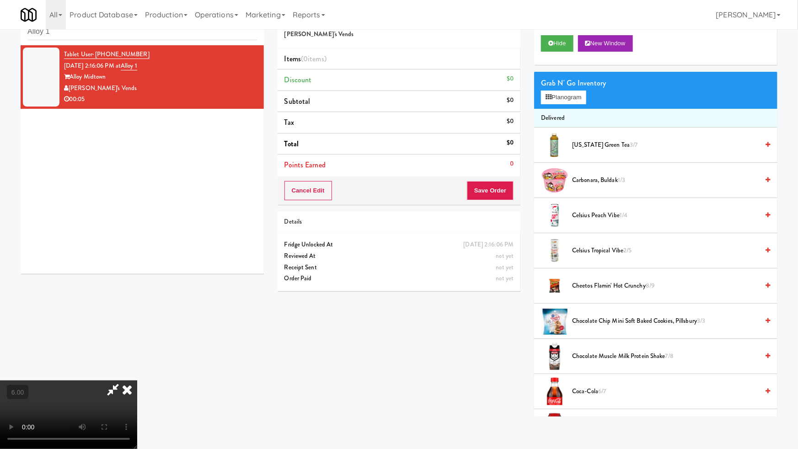
click at [137, 380] on video at bounding box center [68, 414] width 137 height 69
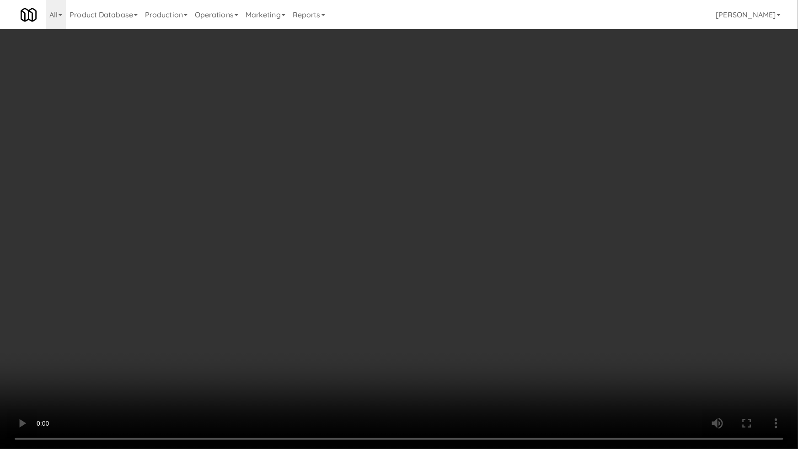
click at [347, 262] on video at bounding box center [399, 224] width 798 height 449
click at [213, 389] on video at bounding box center [399, 224] width 798 height 449
click at [270, 327] on video at bounding box center [399, 224] width 798 height 449
click at [277, 324] on video at bounding box center [399, 224] width 798 height 449
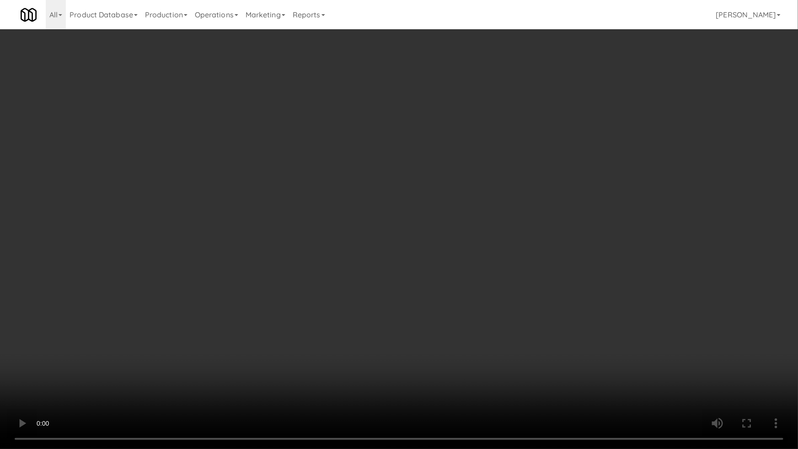
click at [285, 316] on video at bounding box center [399, 224] width 798 height 449
click at [287, 315] on video at bounding box center [399, 224] width 798 height 449
click at [413, 265] on video at bounding box center [399, 224] width 798 height 449
drag, startPoint x: 413, startPoint y: 265, endPoint x: 465, endPoint y: 198, distance: 85.3
click at [425, 257] on video at bounding box center [399, 224] width 798 height 449
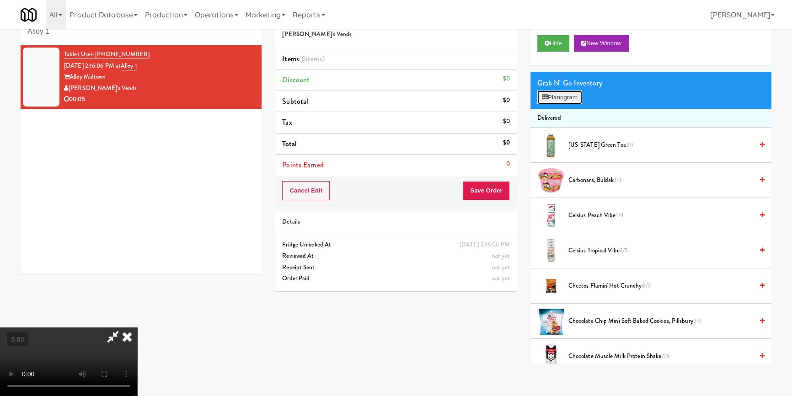
click at [556, 94] on button "Planogram" at bounding box center [559, 98] width 45 height 14
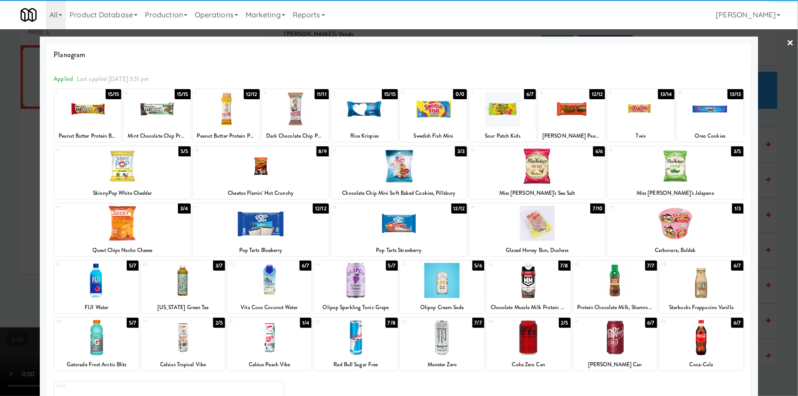
click at [529, 339] on div at bounding box center [528, 337] width 84 height 35
drag, startPoint x: 0, startPoint y: 92, endPoint x: 46, endPoint y: 102, distance: 47.3
click at [11, 93] on div at bounding box center [399, 198] width 798 height 396
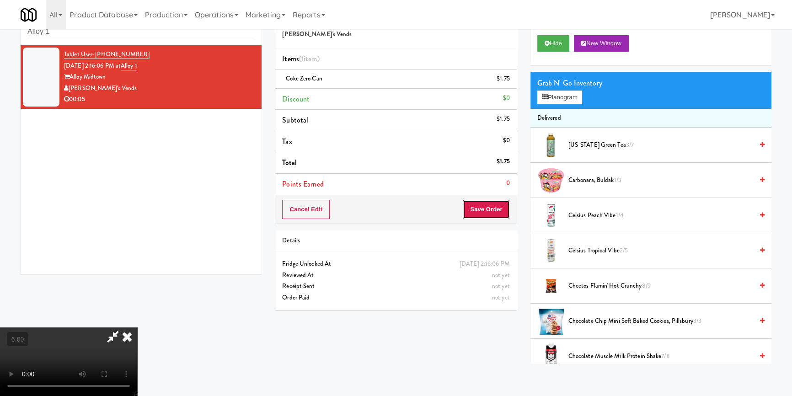
click at [484, 216] on button "Save Order" at bounding box center [486, 209] width 47 height 19
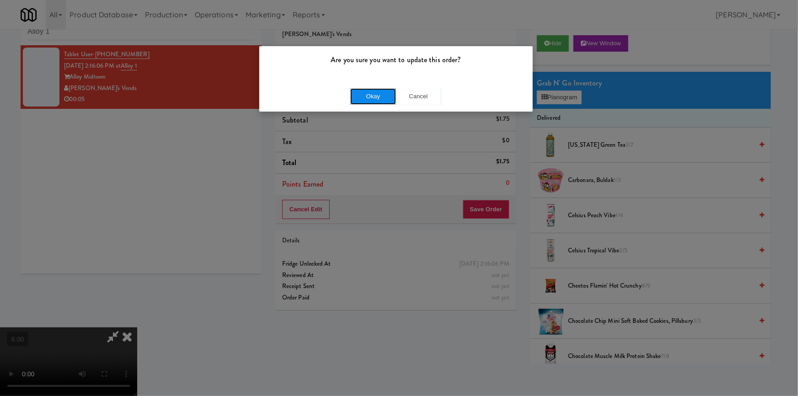
click at [387, 97] on button "Okay" at bounding box center [373, 96] width 46 height 16
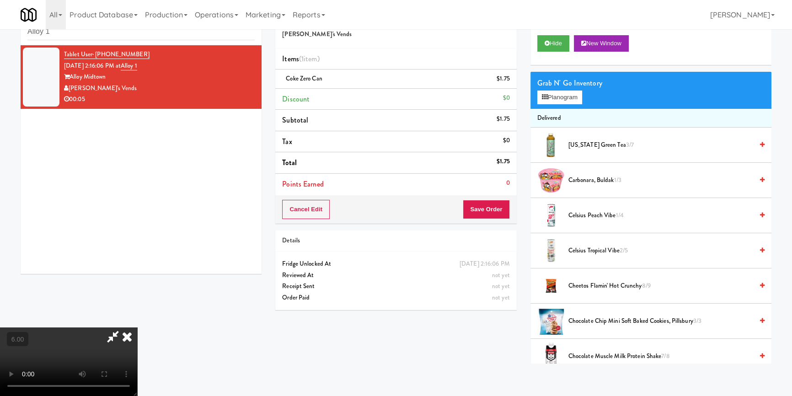
click at [137, 327] on icon at bounding box center [127, 336] width 20 height 18
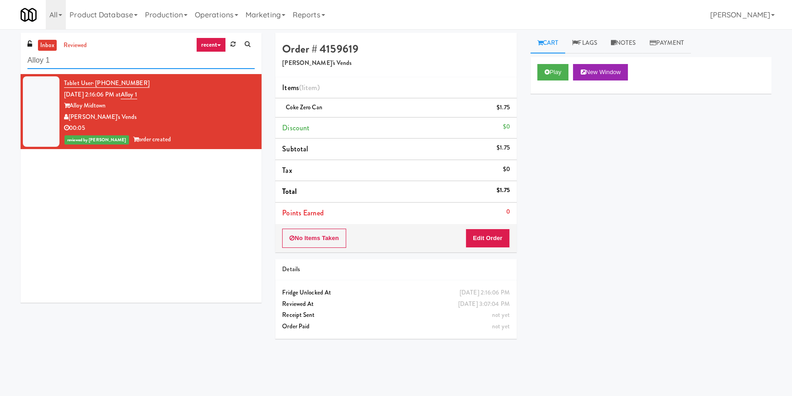
paste input "The [PERSON_NAME] - Combo"
drag, startPoint x: 20, startPoint y: 54, endPoint x: 0, endPoint y: 65, distance: 22.3
click at [0, 65] on div "inbox reviewed recent all unclear take inventory issue suspicious failed recent…" at bounding box center [396, 212] width 792 height 359
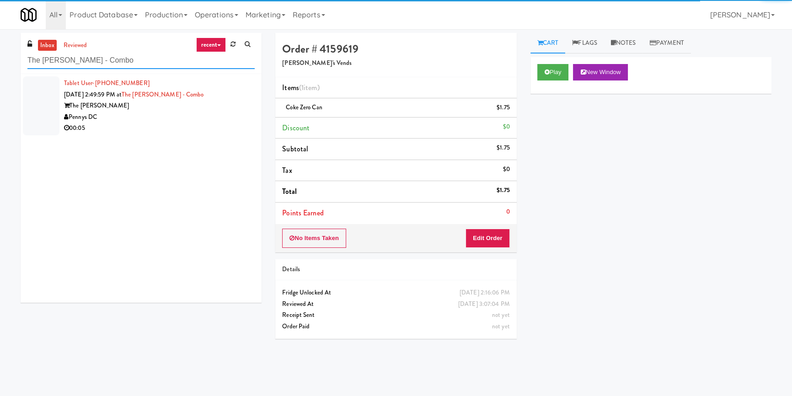
type input "The [PERSON_NAME] - Combo"
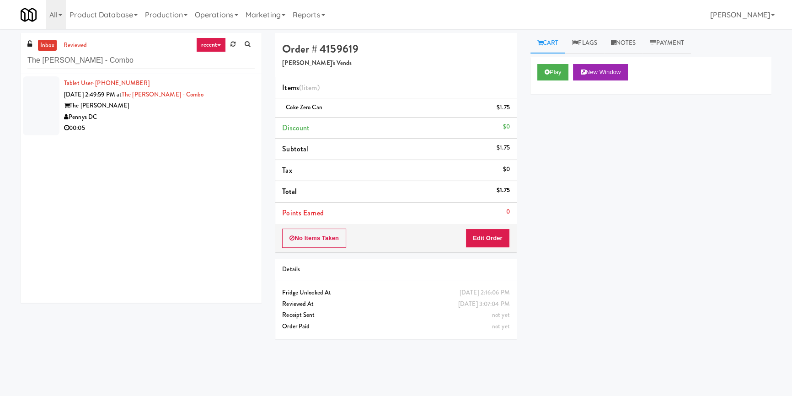
click at [175, 133] on div "00:05" at bounding box center [159, 128] width 191 height 11
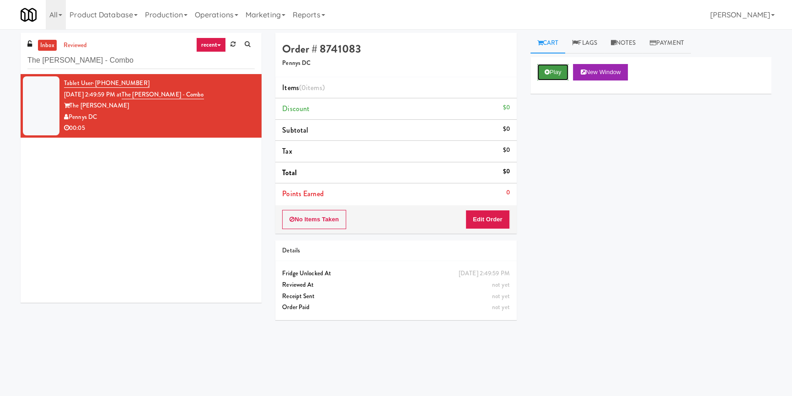
click at [556, 73] on button "Play" at bounding box center [553, 72] width 32 height 16
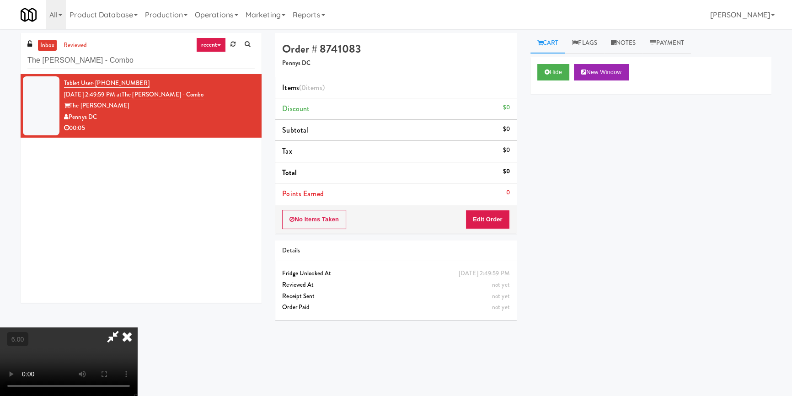
click at [137, 327] on icon at bounding box center [127, 336] width 20 height 18
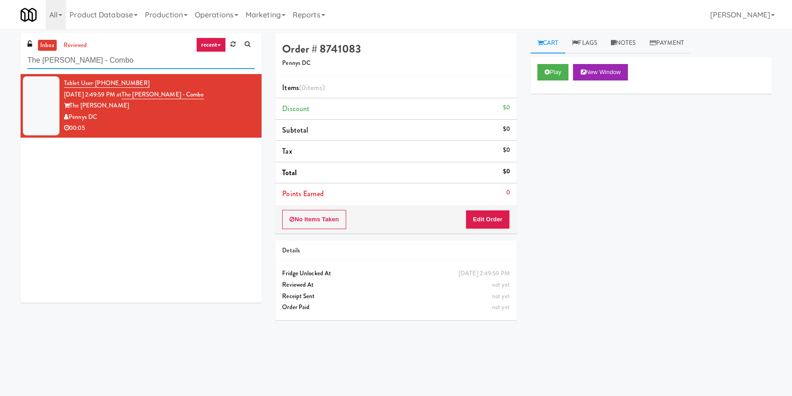
paste input "[PERSON_NAME] - Cooler - Right"
drag, startPoint x: 148, startPoint y: 58, endPoint x: 7, endPoint y: 48, distance: 141.2
click at [0, 46] on div "inbox reviewed recent all unclear take inventory issue suspicious failed recent…" at bounding box center [396, 212] width 792 height 359
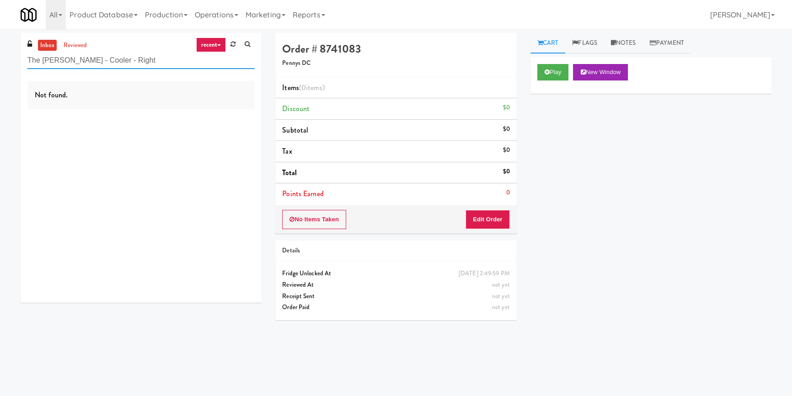
drag, startPoint x: 139, startPoint y: 54, endPoint x: 0, endPoint y: 47, distance: 138.7
click at [0, 47] on div "inbox reviewed recent all unclear take inventory issue suspicious failed recent…" at bounding box center [396, 212] width 792 height 359
paste input "[PERSON_NAME]"
drag, startPoint x: 32, startPoint y: 73, endPoint x: 0, endPoint y: 68, distance: 32.4
click at [0, 68] on div "inbox reviewed recent all unclear take inventory issue suspicious failed recent…" at bounding box center [396, 212] width 792 height 359
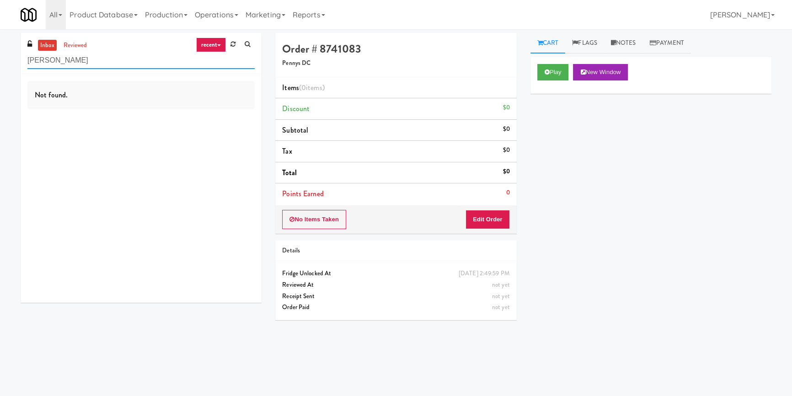
paste input "Midtown205 - Drinks"
drag, startPoint x: 114, startPoint y: 63, endPoint x: 0, endPoint y: 58, distance: 114.4
click at [0, 58] on div "inbox reviewed recent all unclear take inventory issue suspicious failed recent…" at bounding box center [396, 212] width 792 height 359
paste input "Alloy 1"
drag, startPoint x: 124, startPoint y: 64, endPoint x: 0, endPoint y: 59, distance: 124.5
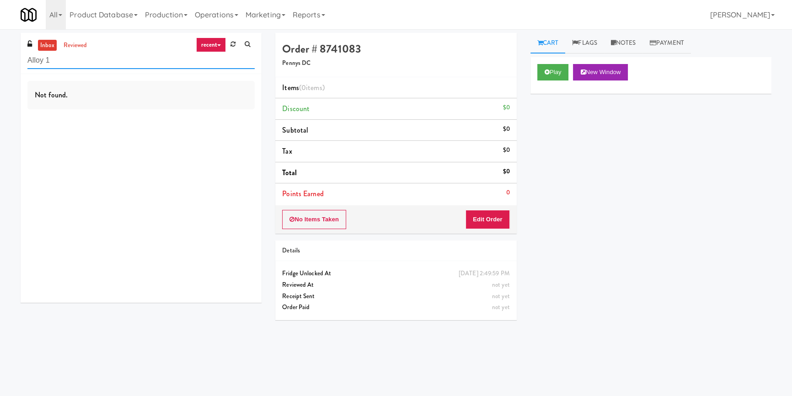
click at [0, 59] on div "inbox reviewed recent all unclear take inventory issue suspicious failed recent…" at bounding box center [396, 212] width 792 height 359
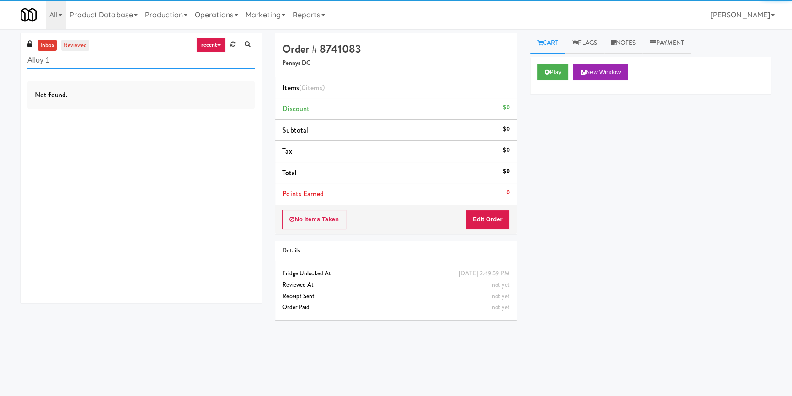
type input "Alloy 1"
click at [78, 50] on link "reviewed" at bounding box center [75, 45] width 28 height 11
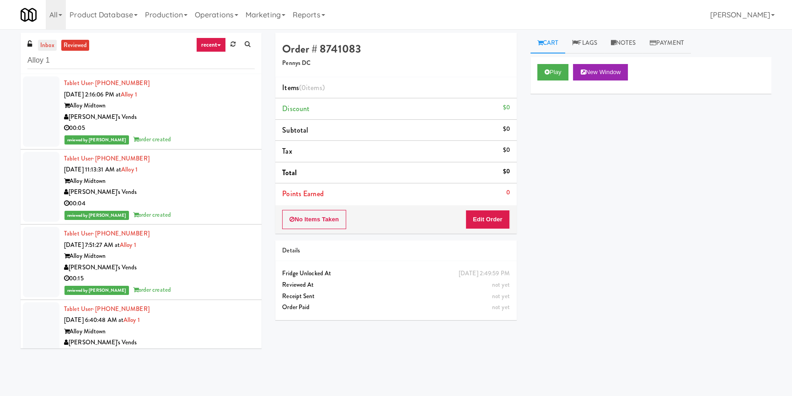
click at [46, 49] on link "inbox" at bounding box center [47, 45] width 19 height 11
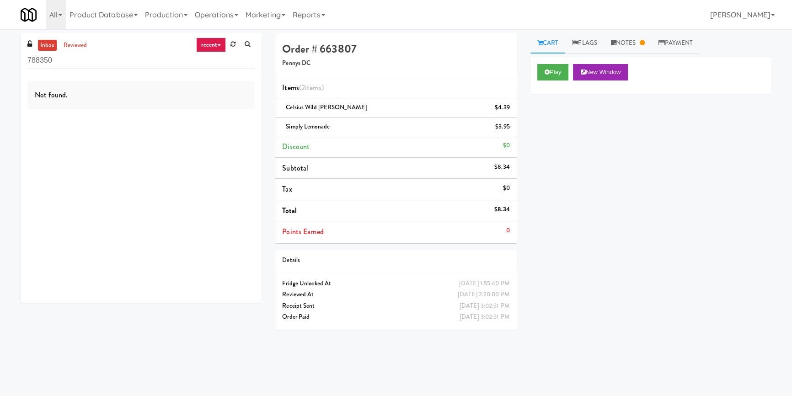
click at [662, 119] on div "Play New Window Primary Flag Clear Flag if unable to determine what was taken o…" at bounding box center [650, 228] width 241 height 343
